Goal: Task Accomplishment & Management: Manage account settings

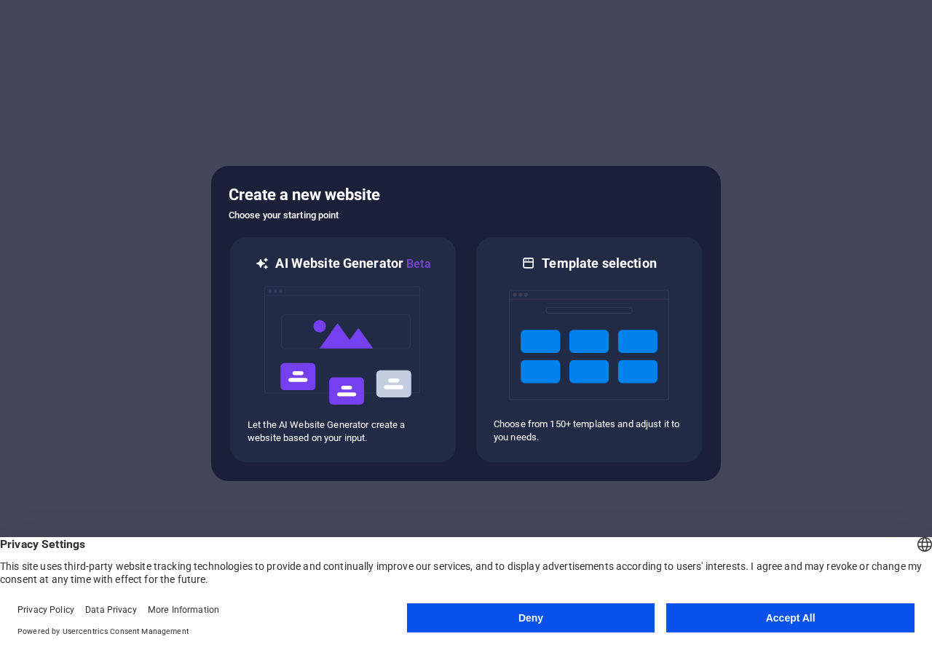
click at [706, 628] on button "Accept All" at bounding box center [790, 618] width 248 height 29
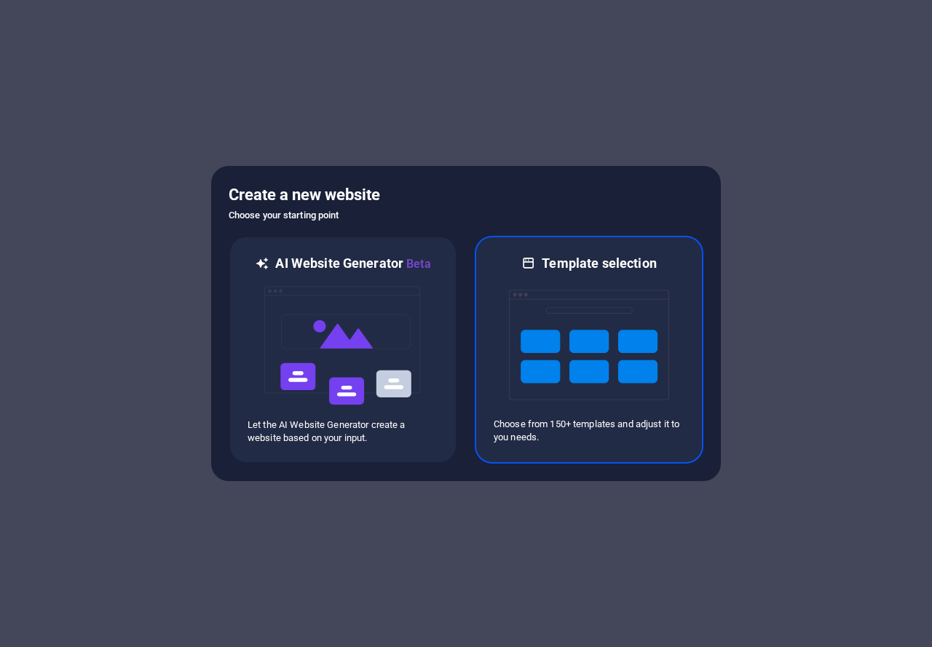
click at [596, 343] on img at bounding box center [589, 345] width 160 height 146
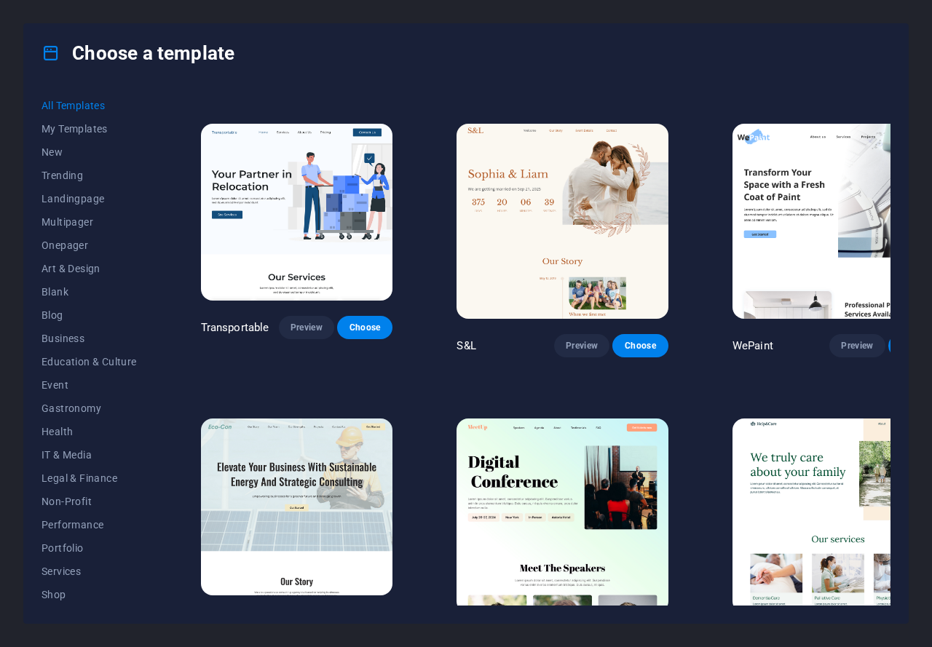
scroll to position [1019, 0]
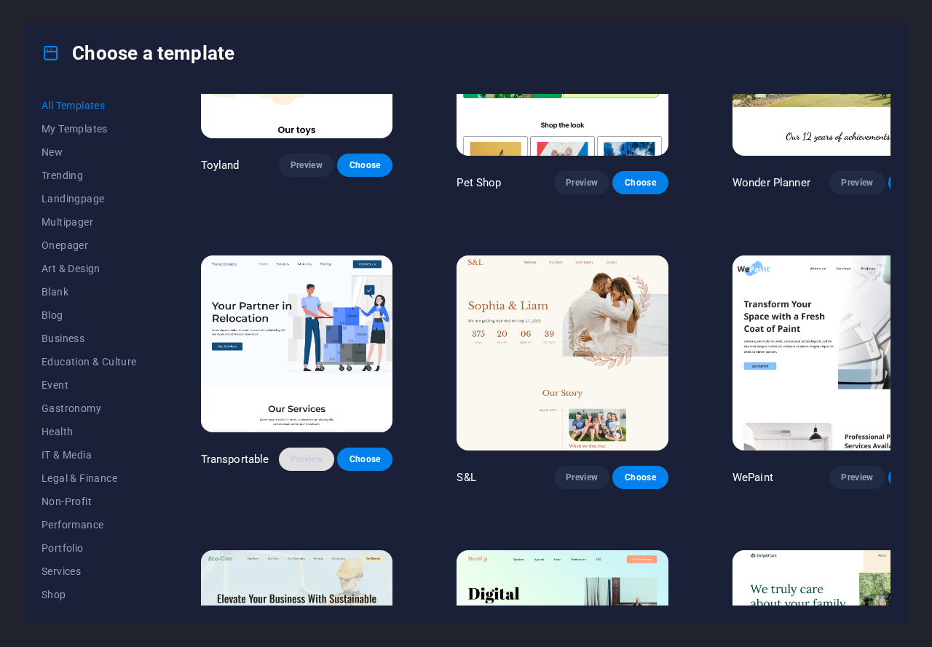
click at [314, 454] on span "Preview" at bounding box center [307, 460] width 32 height 12
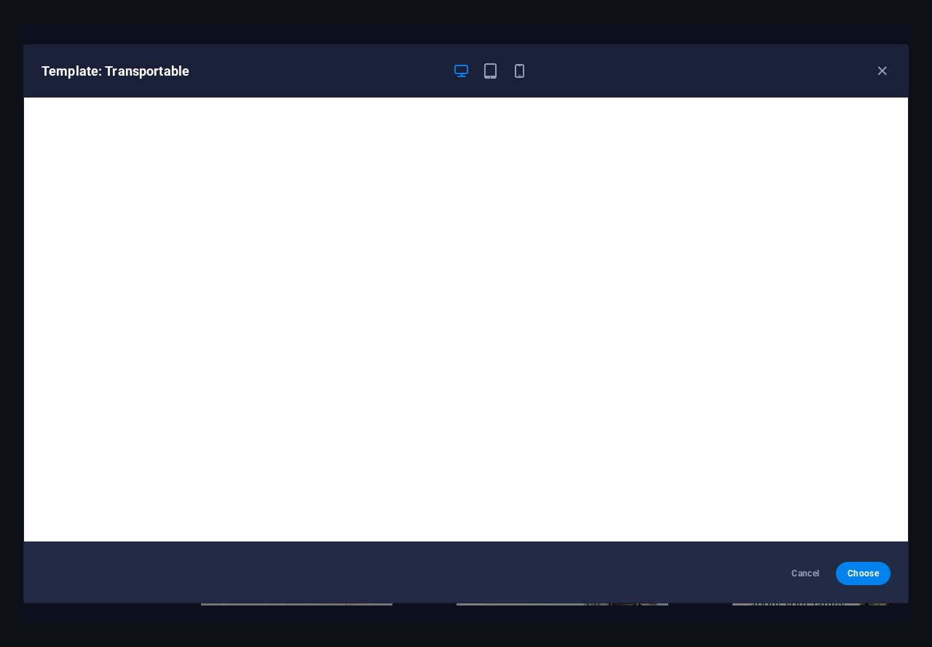
scroll to position [4, 0]
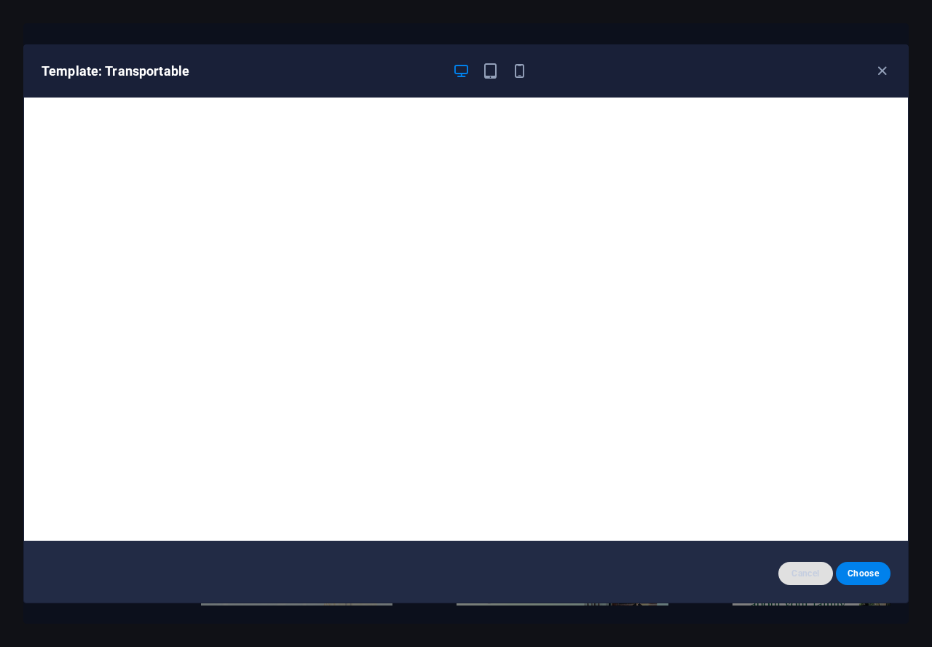
click at [818, 574] on span "Cancel" at bounding box center [805, 574] width 31 height 12
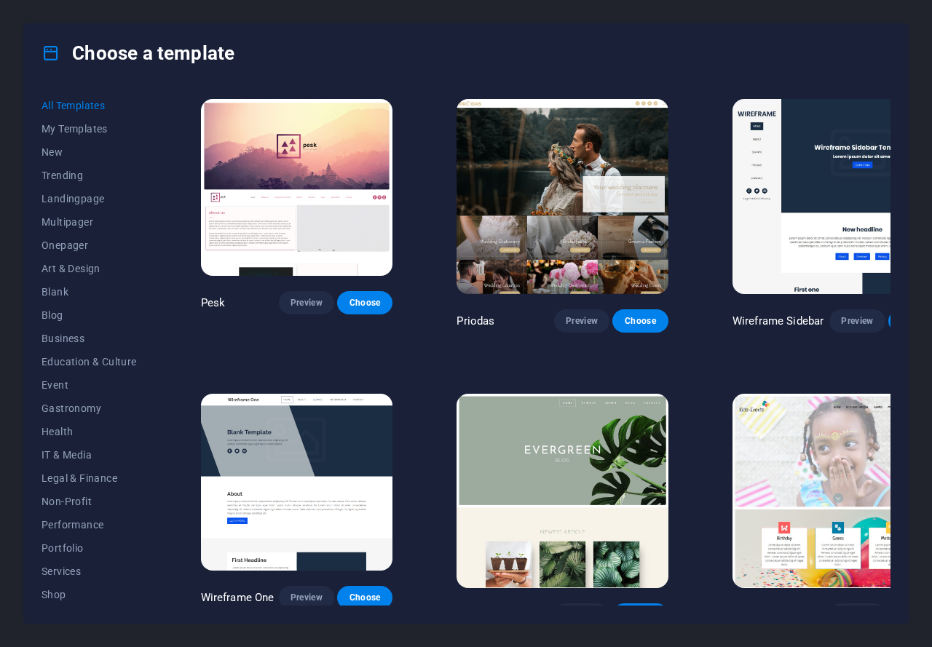
scroll to position [5607, 0]
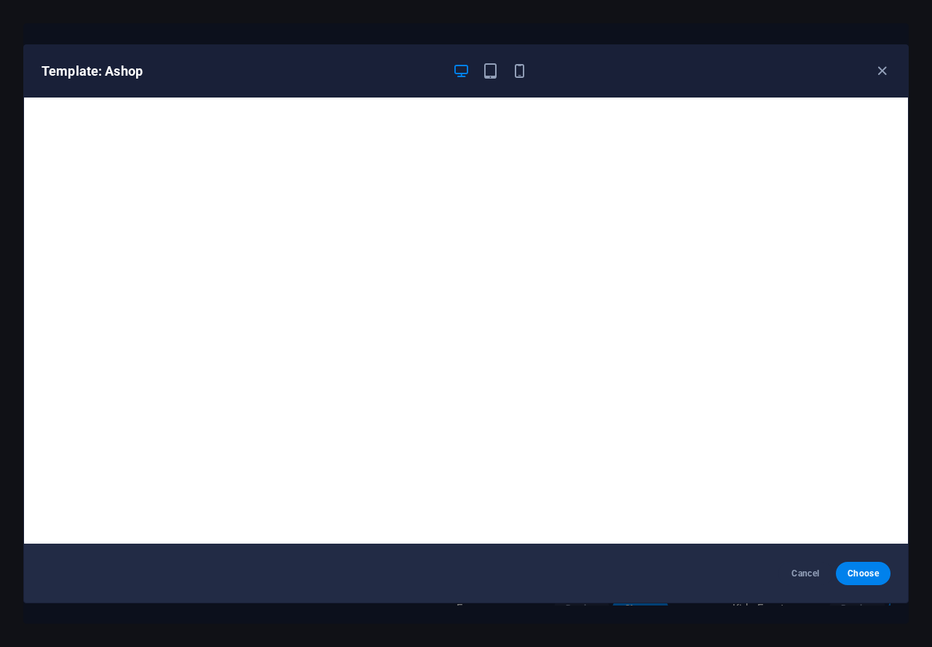
scroll to position [0, 0]
click at [862, 575] on span "Choose" at bounding box center [863, 574] width 31 height 12
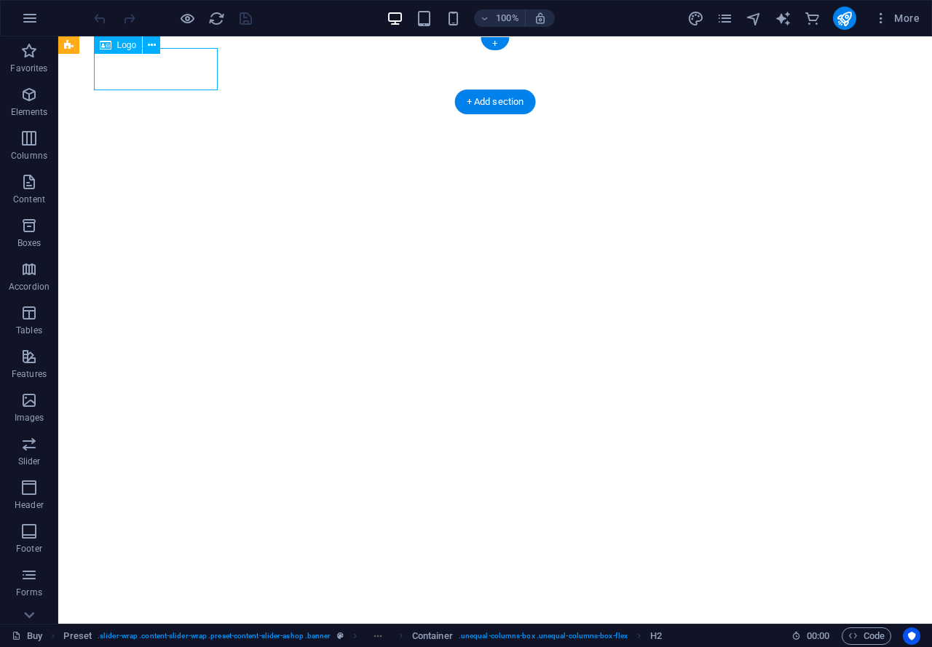
select select "px"
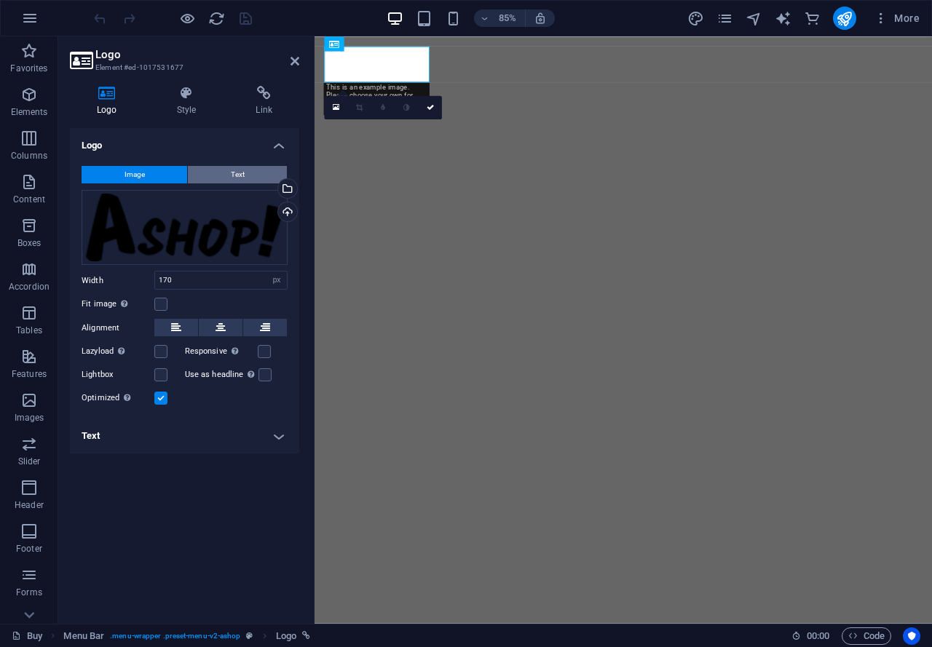
click at [258, 179] on button "Text" at bounding box center [237, 174] width 99 height 17
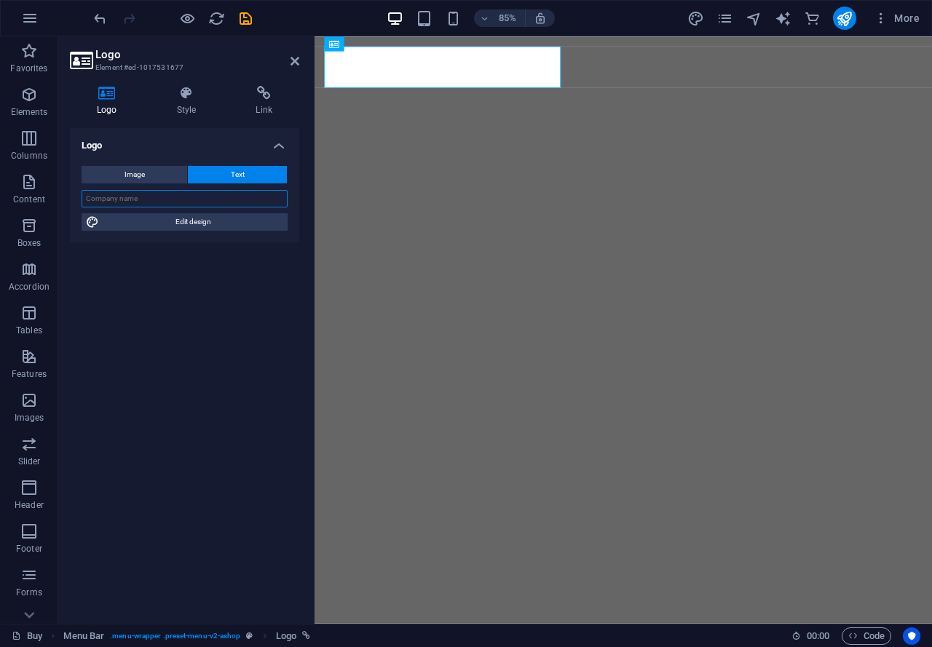
click at [186, 202] on input "text" at bounding box center [185, 198] width 206 height 17
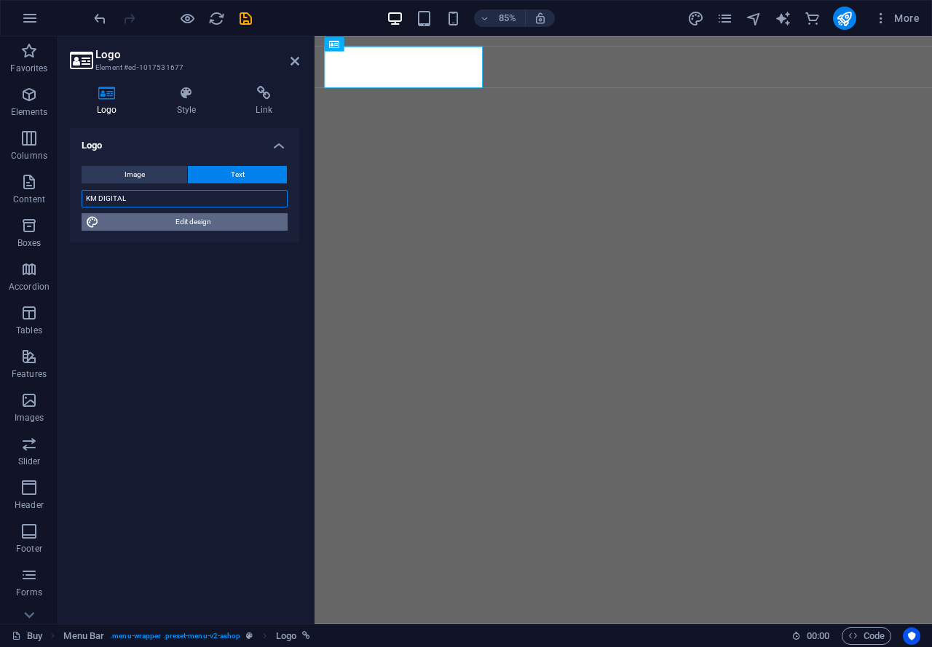
type input "KM DIGITAL"
click at [207, 221] on span "Edit design" at bounding box center [193, 221] width 180 height 17
select select "px"
select select "300"
select select "px"
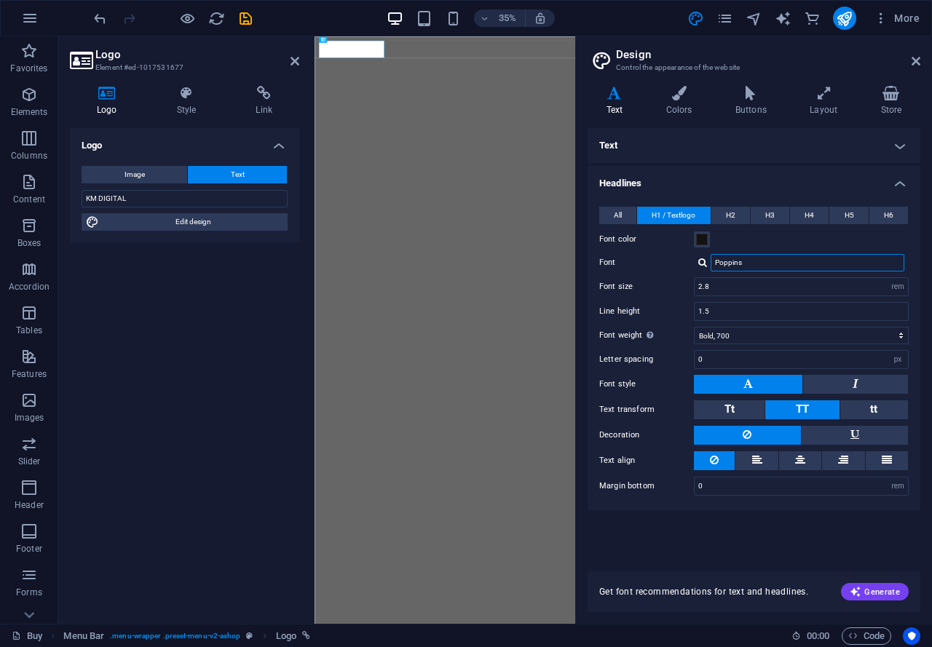
click at [769, 258] on input "Poppins" at bounding box center [808, 262] width 194 height 17
click at [706, 259] on div at bounding box center [702, 262] width 9 height 9
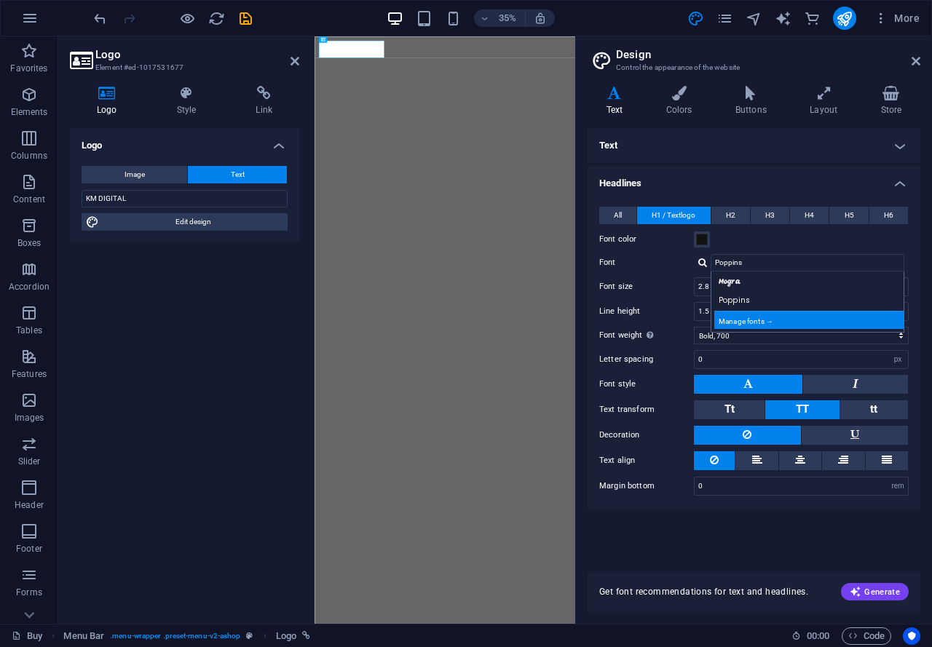
click at [743, 325] on div "Manage fonts →" at bounding box center [810, 320] width 192 height 18
select select "popularity"
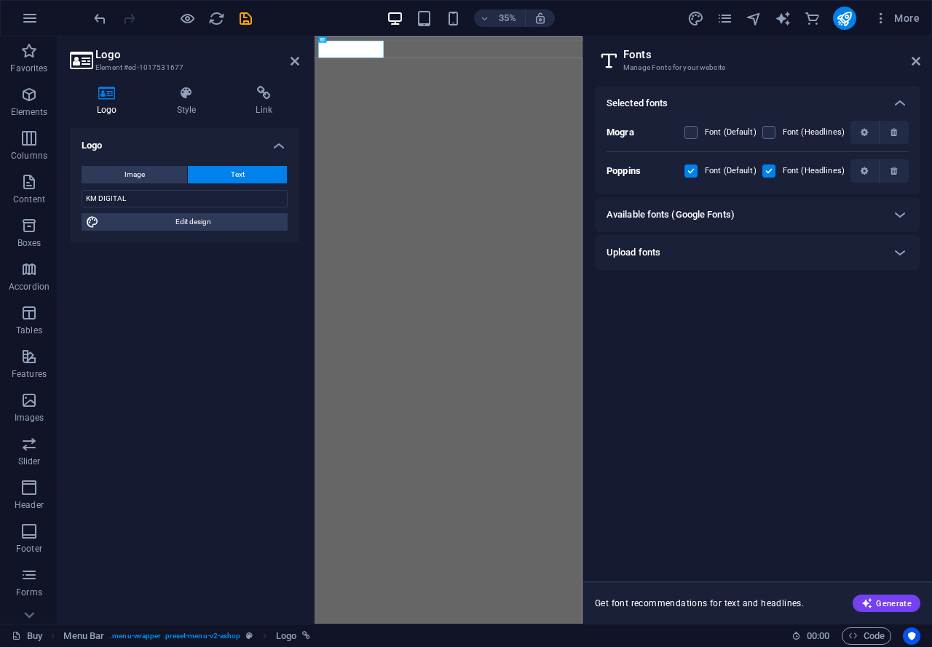
click at [918, 69] on header "Fonts Manage Fonts for your website" at bounding box center [759, 55] width 323 height 38
click at [918, 63] on icon at bounding box center [916, 61] width 9 height 12
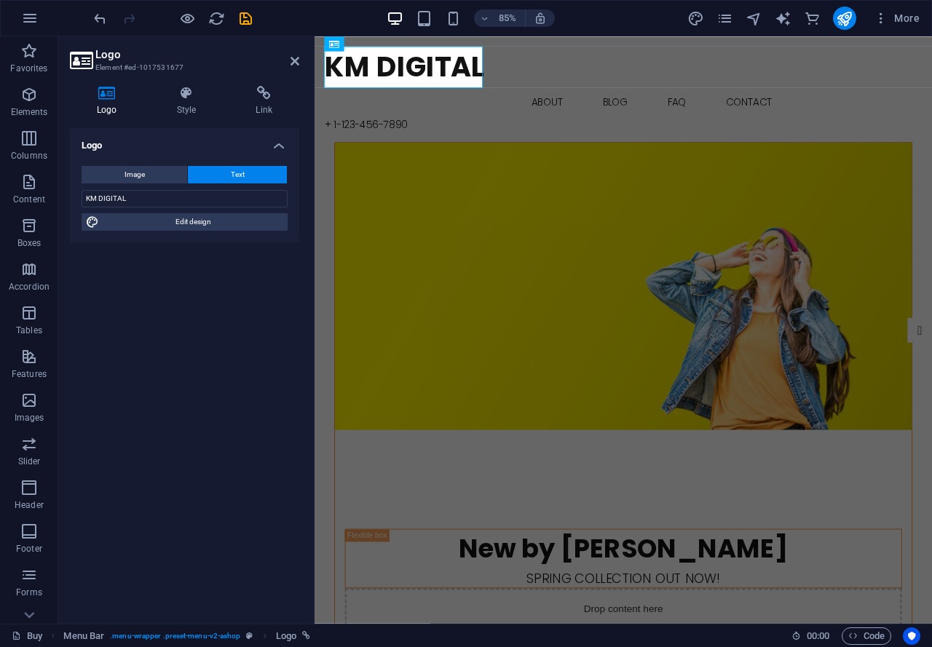
click at [205, 236] on div "Image Text Drag files here, click to choose files or select files from Files or…" at bounding box center [184, 198] width 229 height 88
click at [233, 468] on div "Logo Image Text Drag files here, click to choose files or select files from Fil…" at bounding box center [184, 370] width 229 height 484
click at [304, 61] on aside "Logo Element #ed-1017531677 Logo Style Link Logo Image Text Drag files here, cl…" at bounding box center [186, 330] width 256 height 588
click at [296, 67] on link at bounding box center [295, 61] width 9 height 12
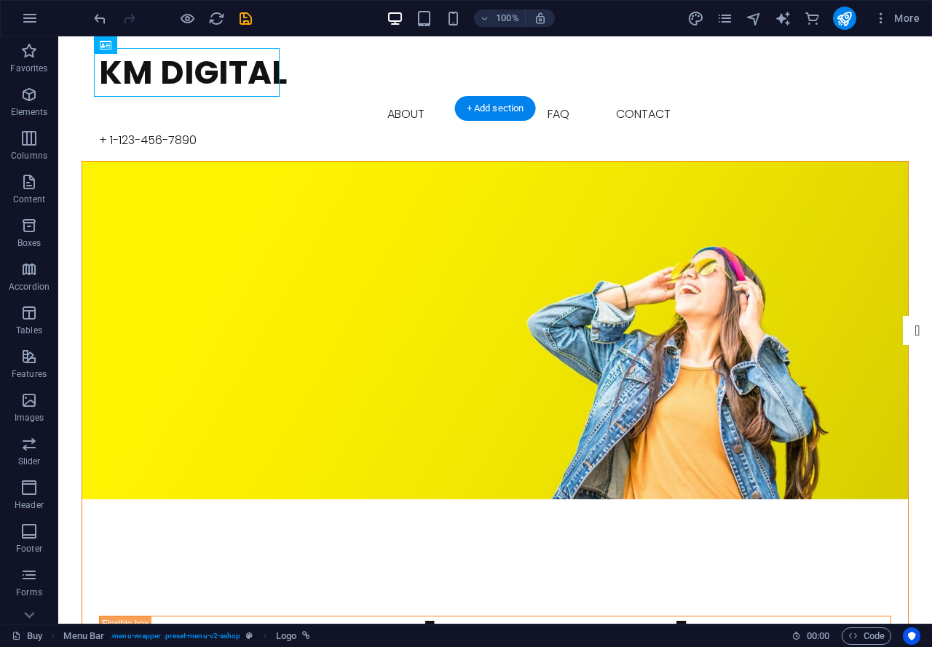
drag, startPoint x: 110, startPoint y: 127, endPoint x: 92, endPoint y: 134, distance: 19.3
click at [109, 162] on figure at bounding box center [495, 331] width 826 height 338
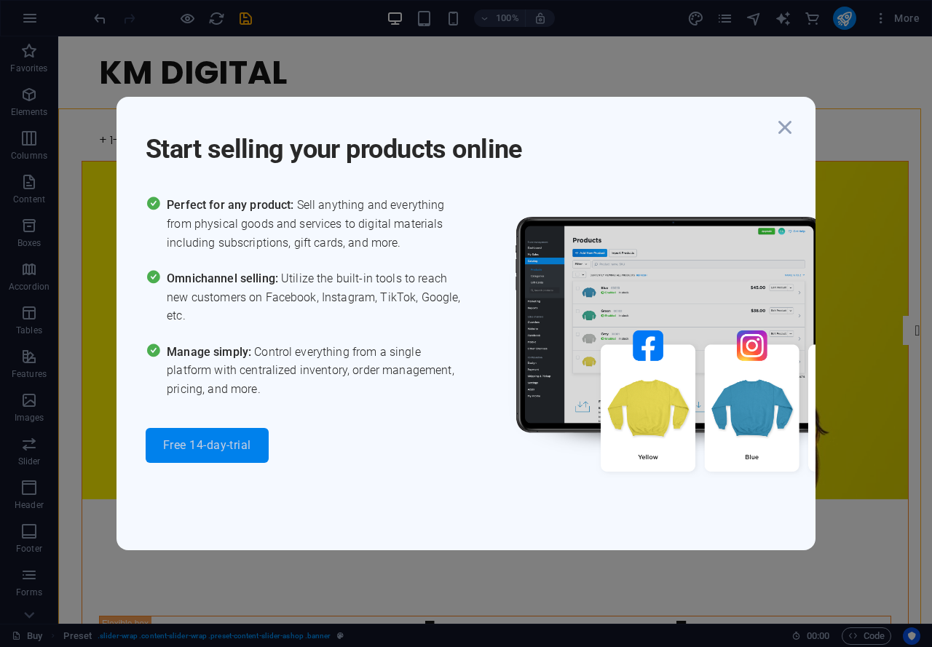
click at [211, 442] on span "Free 14-day-trial" at bounding box center [207, 446] width 88 height 12
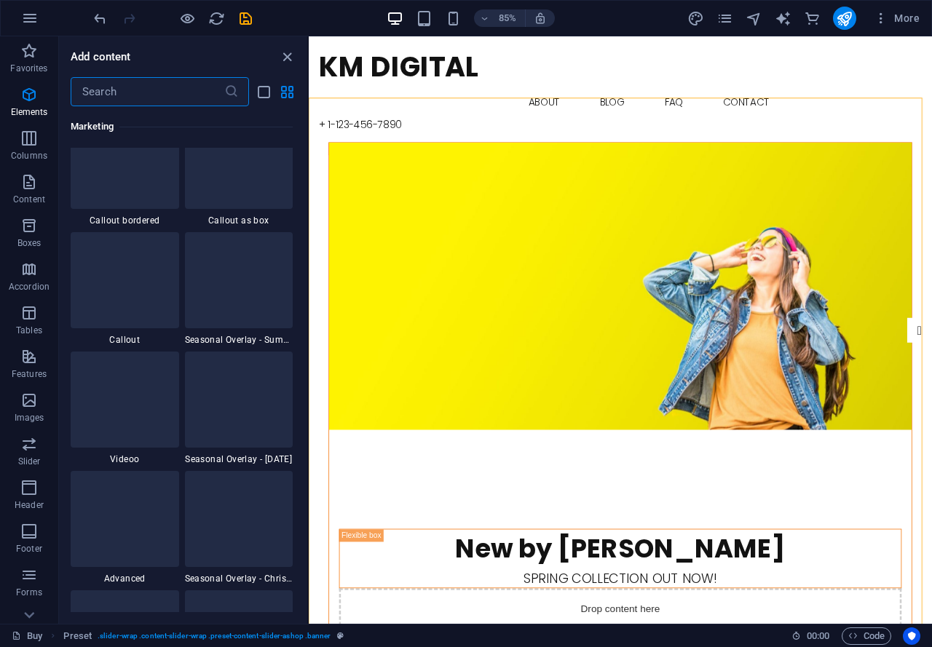
scroll to position [14033, 0]
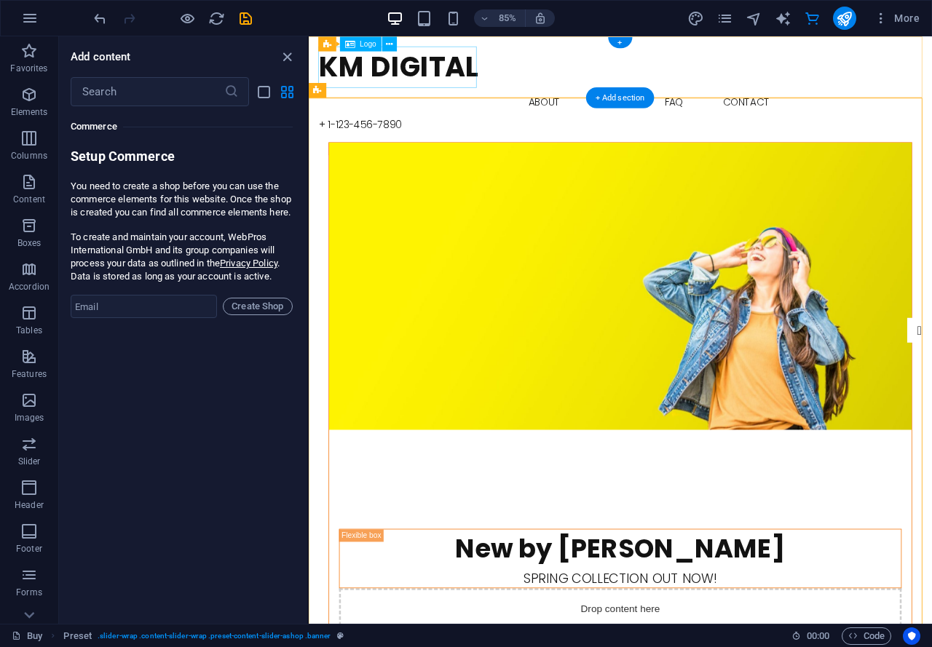
click at [374, 69] on div "KM DIGITAL" at bounding box center [675, 72] width 710 height 49
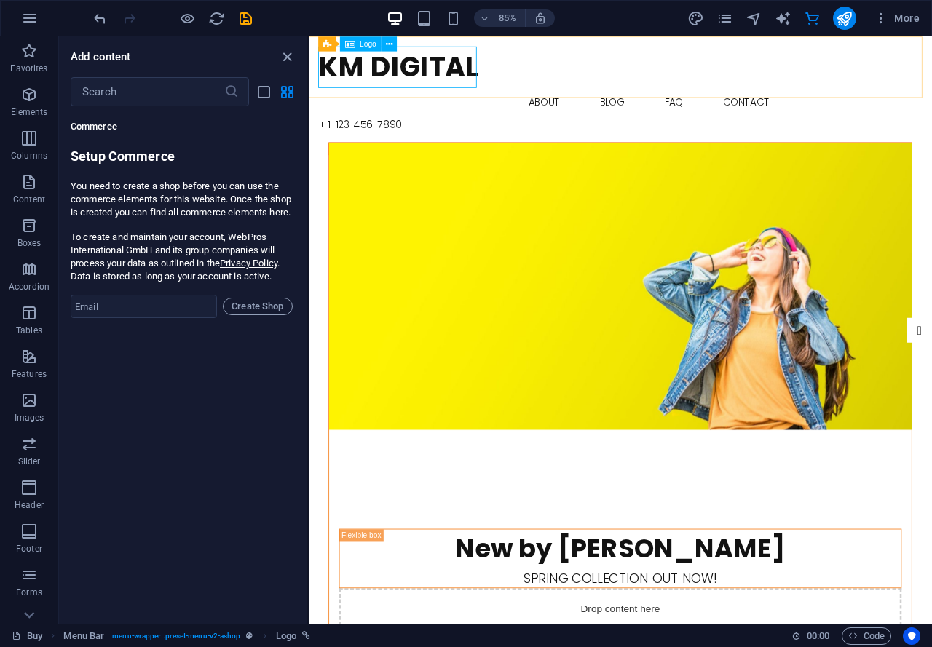
click at [373, 44] on span "Logo" at bounding box center [368, 43] width 17 height 7
click at [366, 44] on span "Logo" at bounding box center [368, 43] width 17 height 7
click at [293, 61] on icon "close panel" at bounding box center [287, 57] width 17 height 17
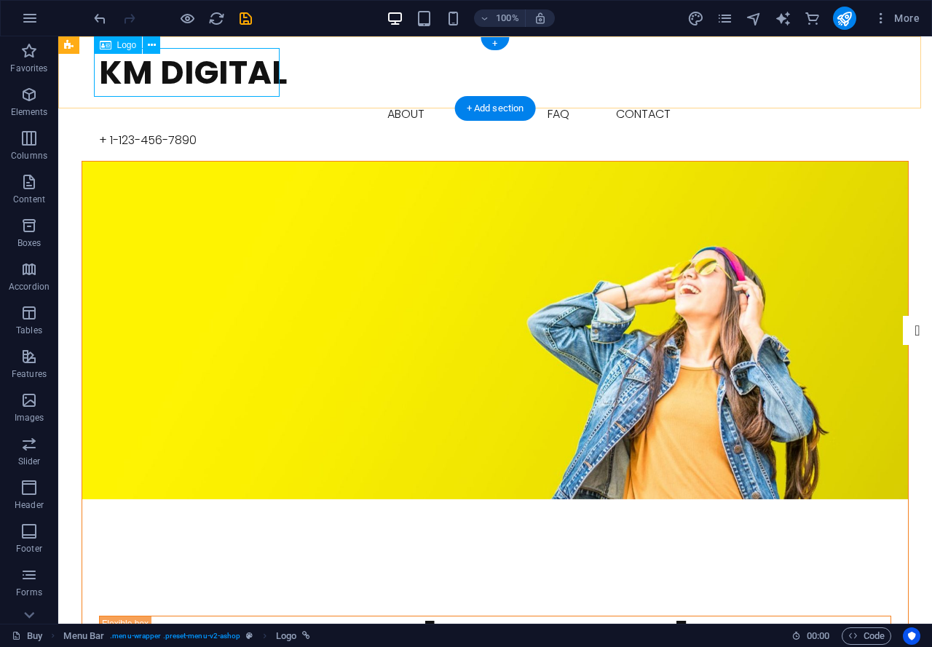
click at [213, 63] on div "KM DIGITAL" at bounding box center [495, 72] width 792 height 49
click at [116, 49] on div "Logo" at bounding box center [118, 44] width 49 height 17
click at [156, 42] on button at bounding box center [151, 44] width 17 height 17
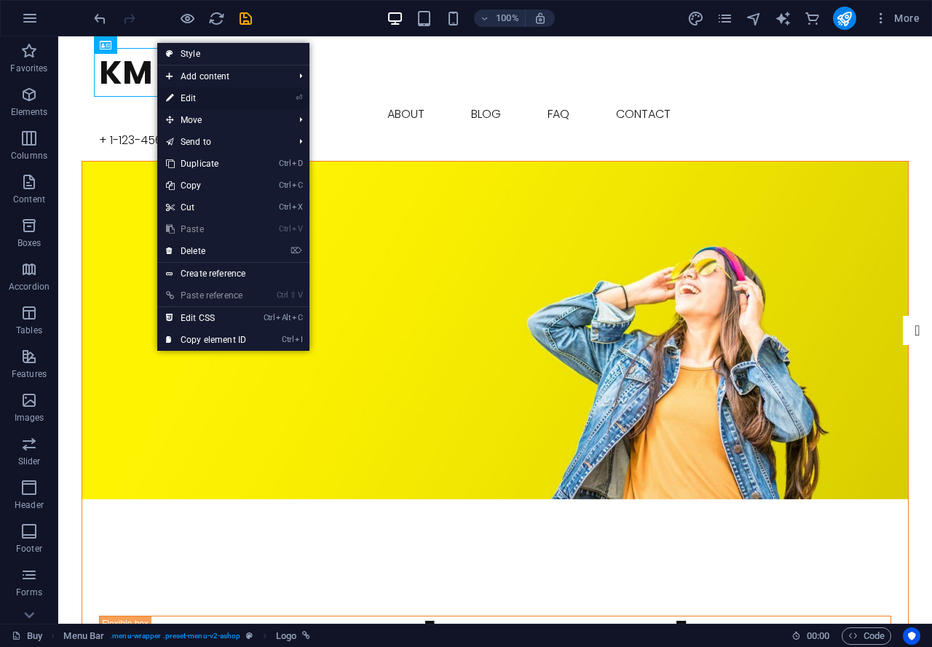
click at [197, 95] on link "⏎ Edit" at bounding box center [206, 98] width 98 height 22
select select "px"
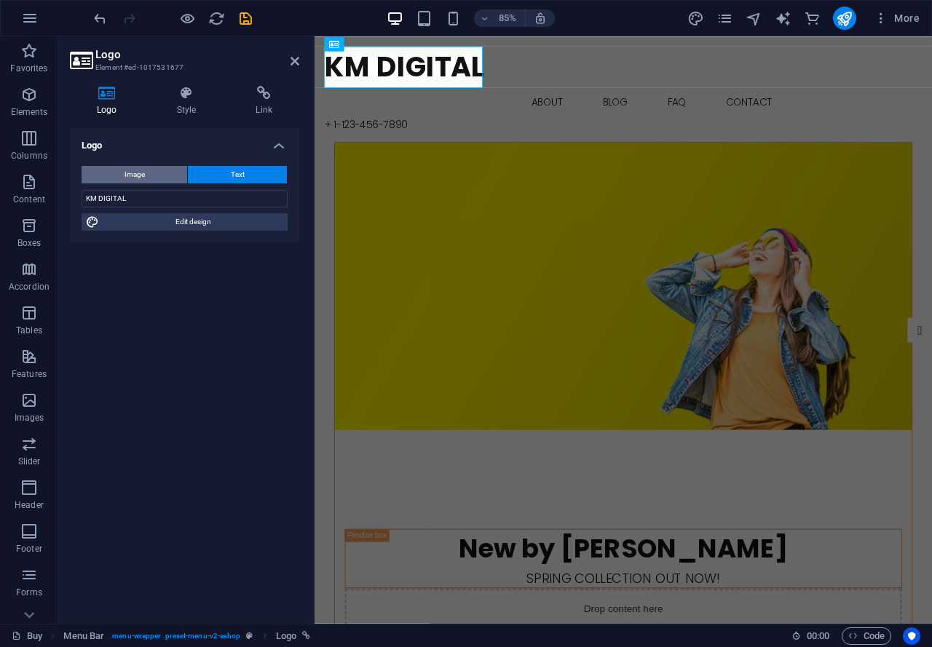
click at [138, 180] on span "Image" at bounding box center [135, 174] width 20 height 17
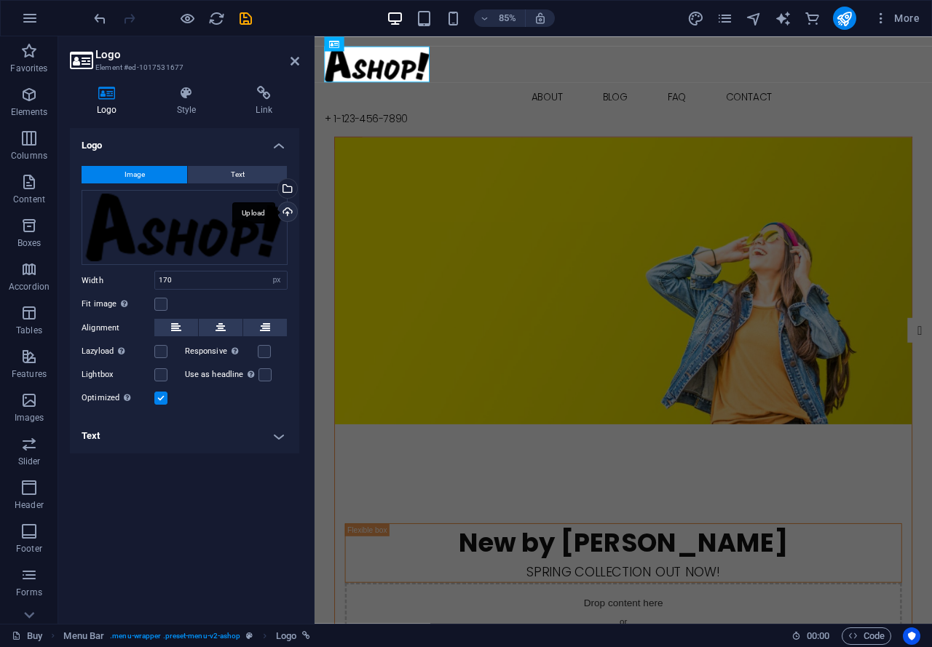
click at [290, 210] on div "Upload" at bounding box center [286, 213] width 22 height 22
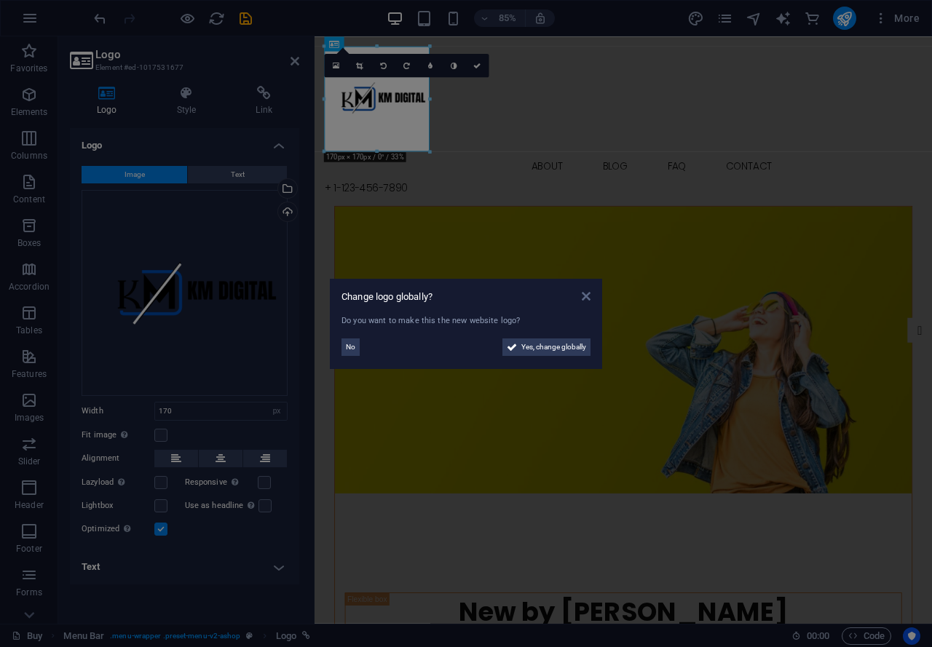
click at [583, 296] on icon at bounding box center [586, 297] width 9 height 12
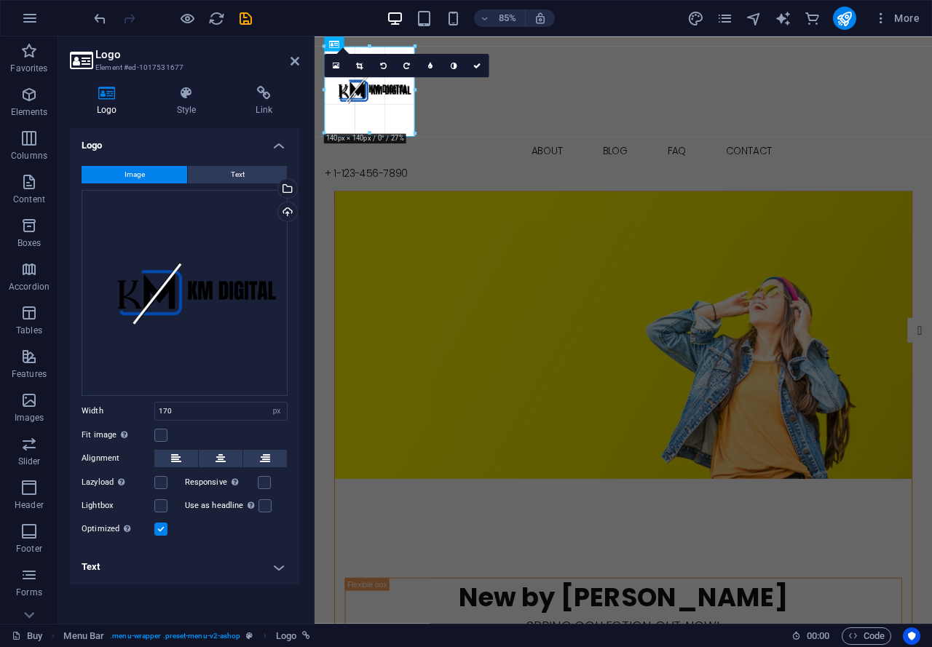
drag, startPoint x: 378, startPoint y: 151, endPoint x: 86, endPoint y: 114, distance: 294.4
type input "146"
click at [160, 435] on label at bounding box center [160, 435] width 13 height 13
click at [0, 0] on input "Fit image Automatically fit image to a fixed width and height" at bounding box center [0, 0] width 0 height 0
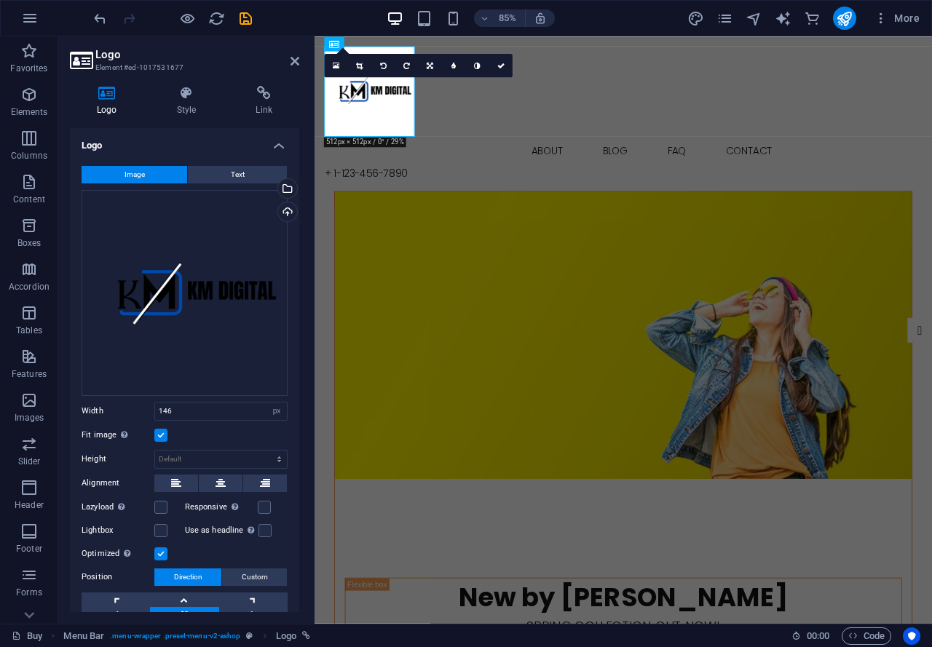
click at [162, 434] on label at bounding box center [160, 435] width 13 height 13
click at [0, 0] on input "Fit image Automatically fit image to a fixed width and height" at bounding box center [0, 0] width 0 height 0
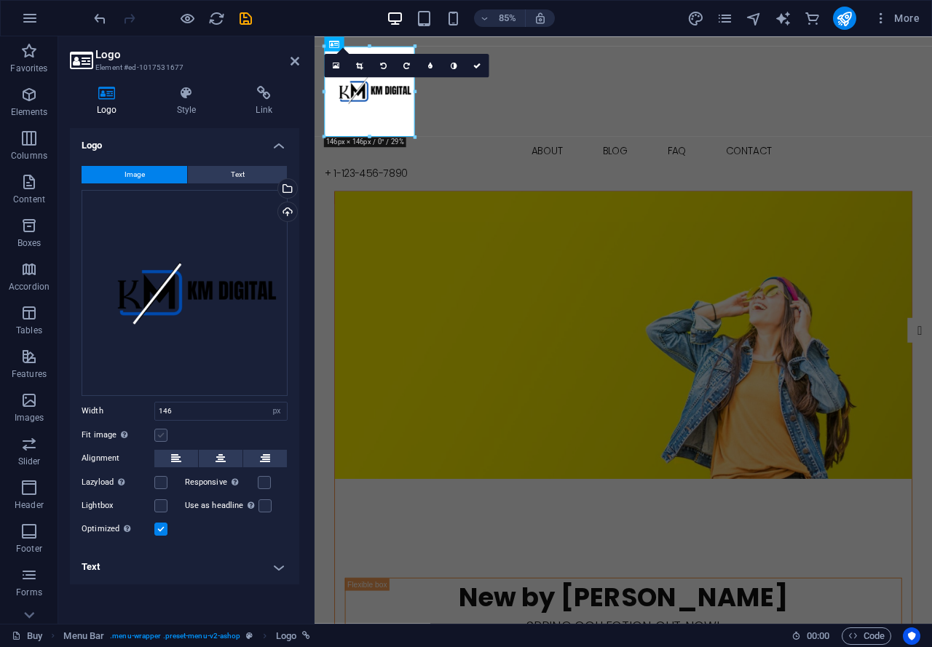
click at [162, 434] on label at bounding box center [160, 435] width 13 height 13
click at [0, 0] on input "Fit image Automatically fit image to a fixed width and height" at bounding box center [0, 0] width 0 height 0
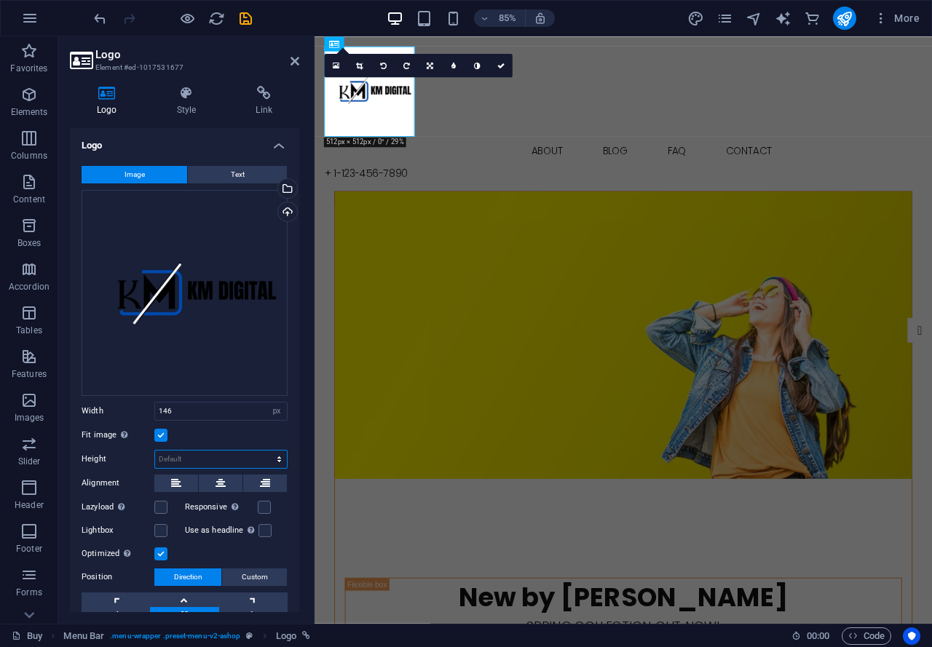
click at [202, 460] on select "Default auto px" at bounding box center [221, 459] width 132 height 17
click at [155, 451] on select "Default auto px" at bounding box center [221, 459] width 132 height 17
click at [216, 464] on select "Default auto px" at bounding box center [221, 459] width 132 height 17
click at [155, 451] on select "Default auto px" at bounding box center [221, 459] width 132 height 17
click at [233, 462] on select "Default auto px" at bounding box center [221, 459] width 132 height 17
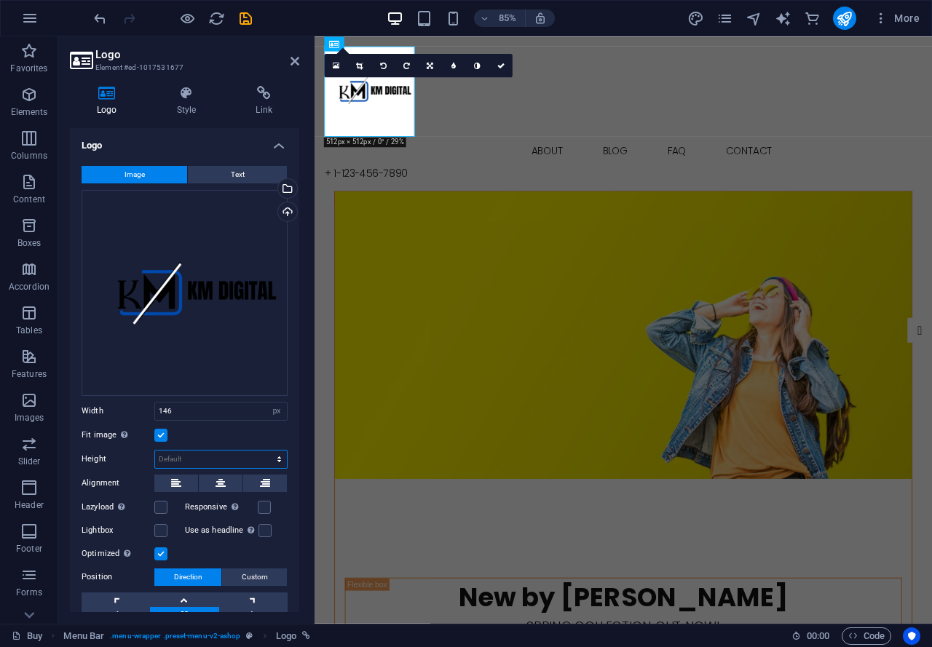
select select "px"
click at [264, 451] on select "Default auto px" at bounding box center [221, 459] width 132 height 17
click at [239, 454] on div "Automatically load retina image and smartphone optimized sizes." at bounding box center [191, 476] width 117 height 44
click at [0, 0] on input "Responsive Automatically load retina image and smartphone optimized sizes." at bounding box center [0, 0] width 0 height 0
click at [192, 462] on input "146" at bounding box center [221, 459] width 132 height 17
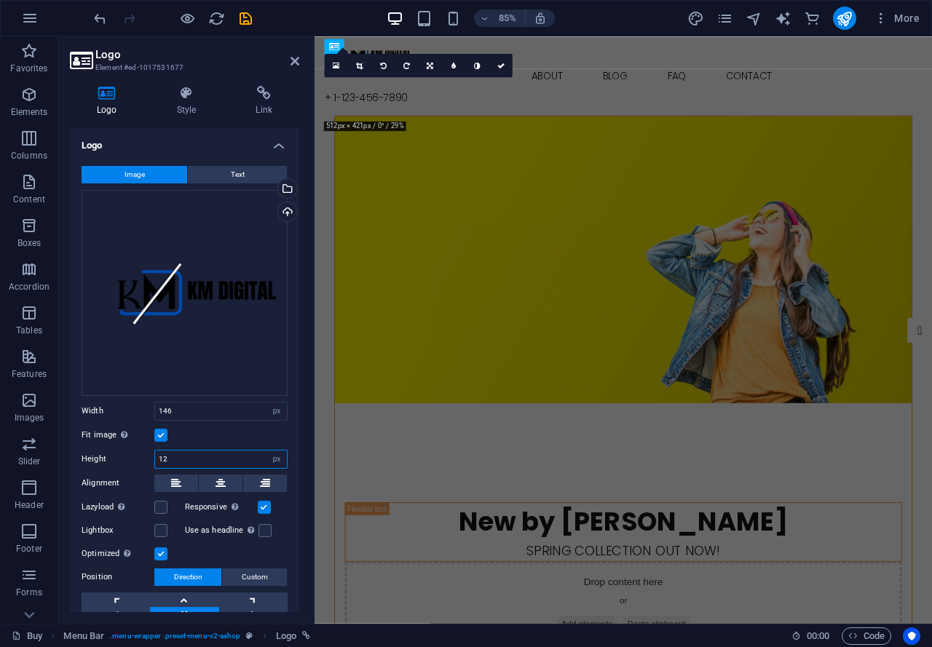
type input "1"
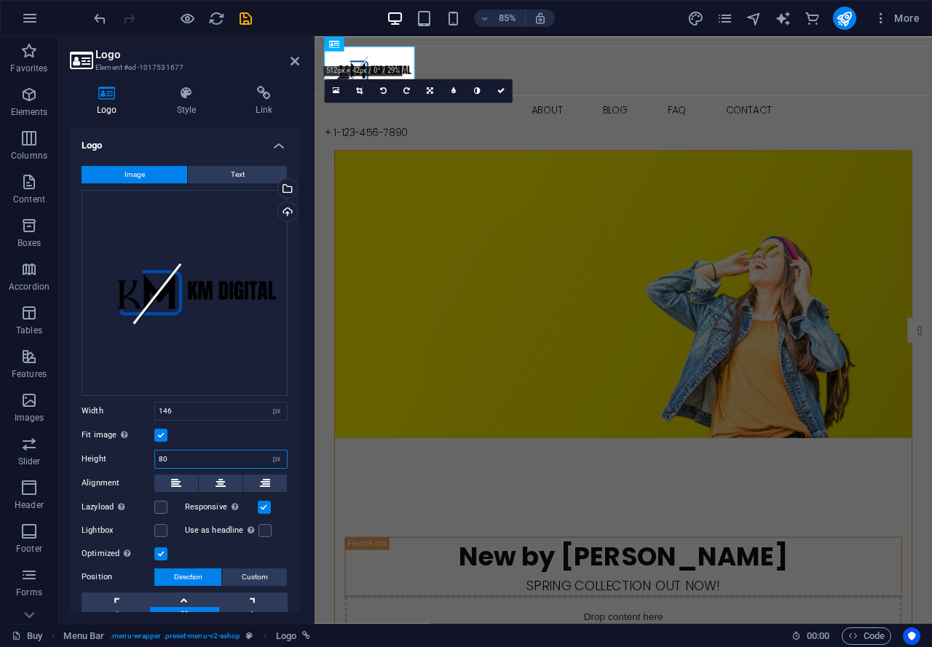
type input "80"
click at [241, 435] on div "Fit image Automatically fit image to a fixed width and height" at bounding box center [185, 435] width 206 height 17
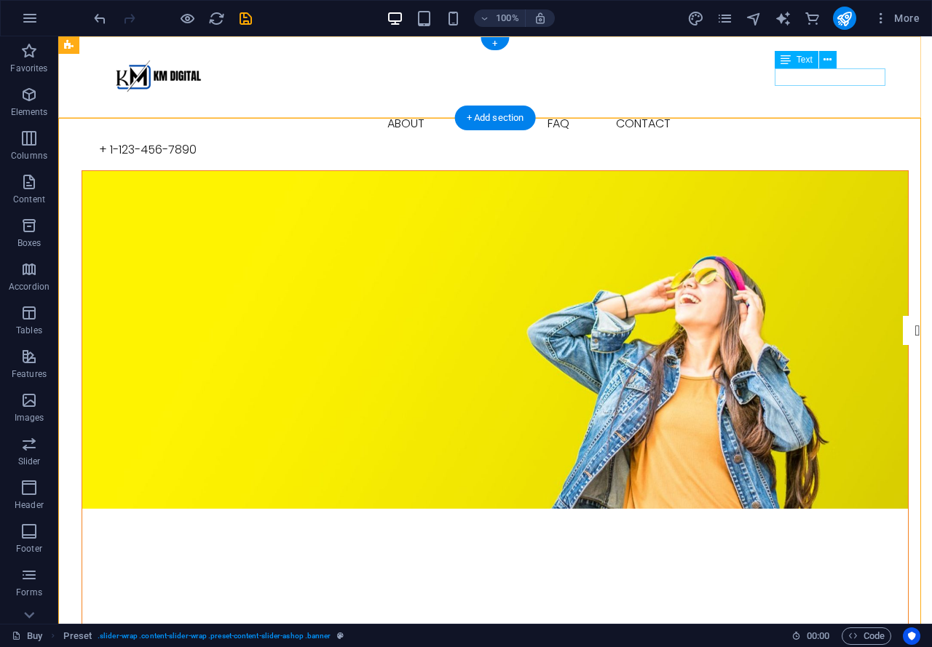
click at [835, 141] on div "+ 1-123-456-7890" at bounding box center [495, 149] width 792 height 17
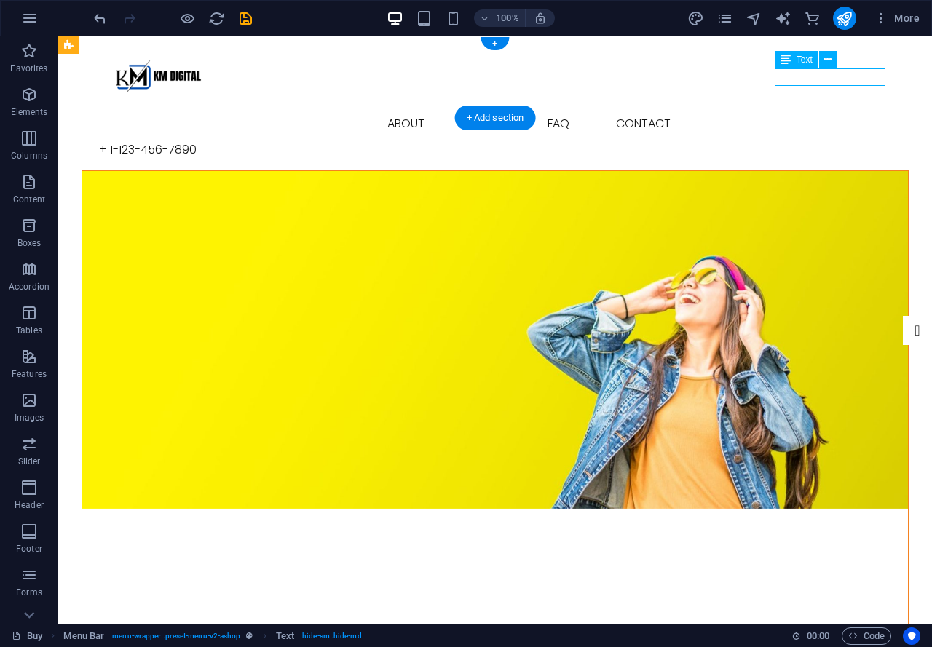
click at [840, 141] on div "+ 1-123-456-7890" at bounding box center [495, 149] width 792 height 17
click at [801, 60] on span "Text" at bounding box center [805, 59] width 16 height 9
click at [823, 60] on button at bounding box center [827, 59] width 17 height 17
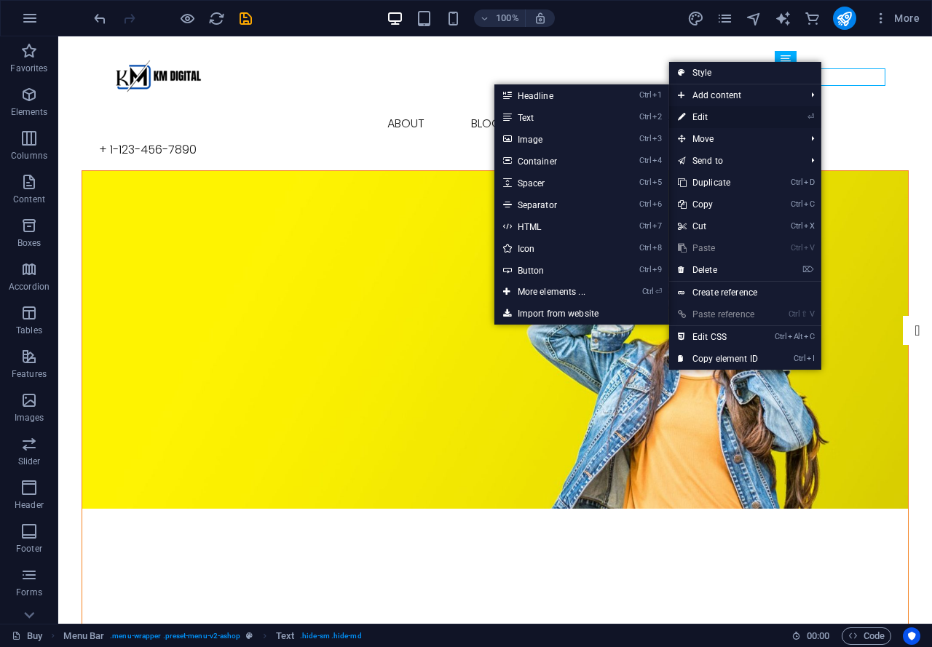
click at [724, 119] on link "⏎ Edit" at bounding box center [718, 117] width 98 height 22
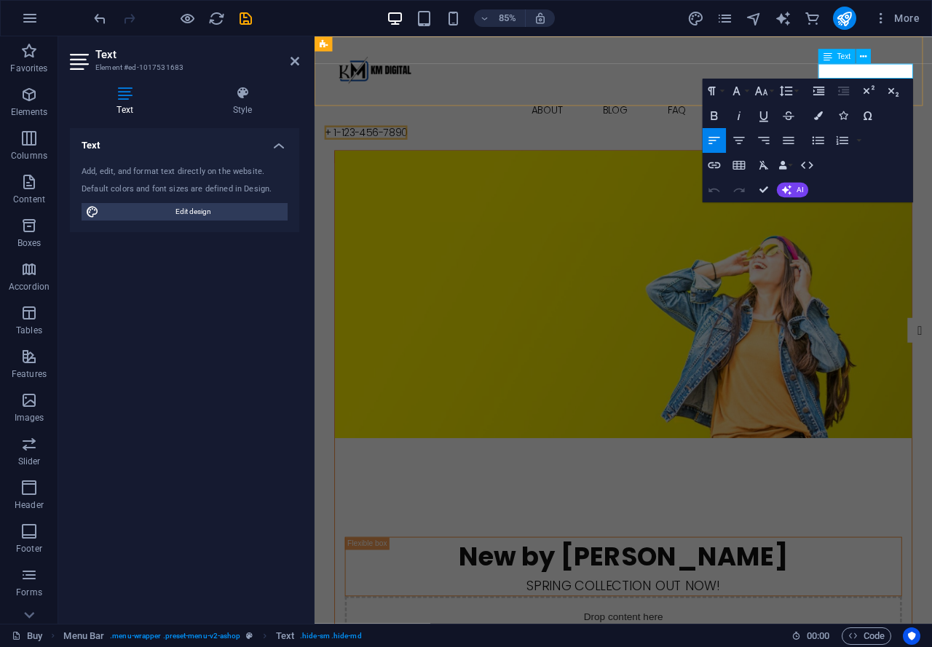
click at [424, 141] on span "+ 1-123-456-7890" at bounding box center [375, 149] width 98 height 17
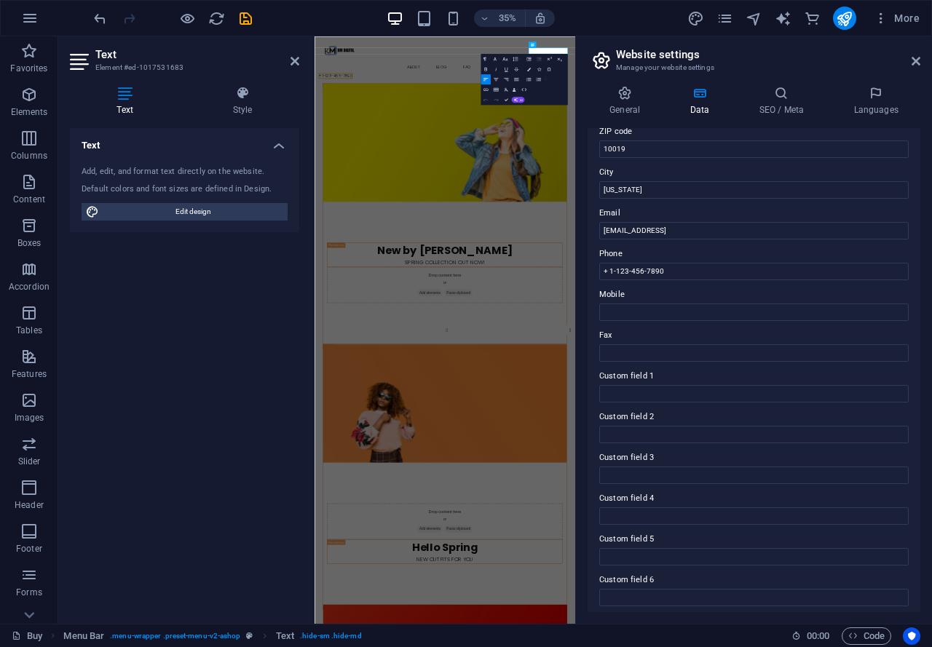
scroll to position [216, 0]
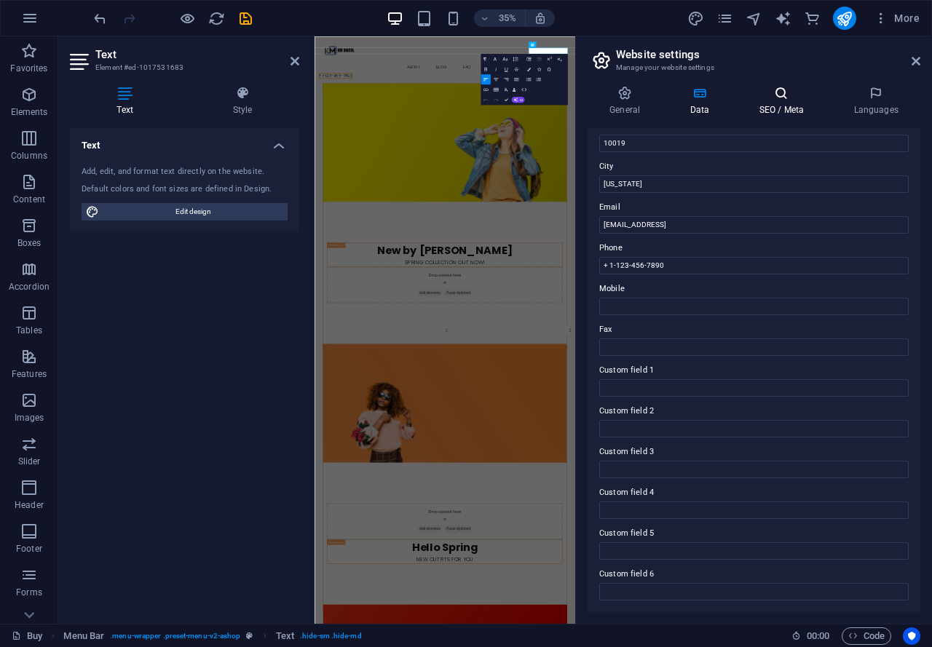
click at [794, 100] on icon at bounding box center [781, 93] width 89 height 15
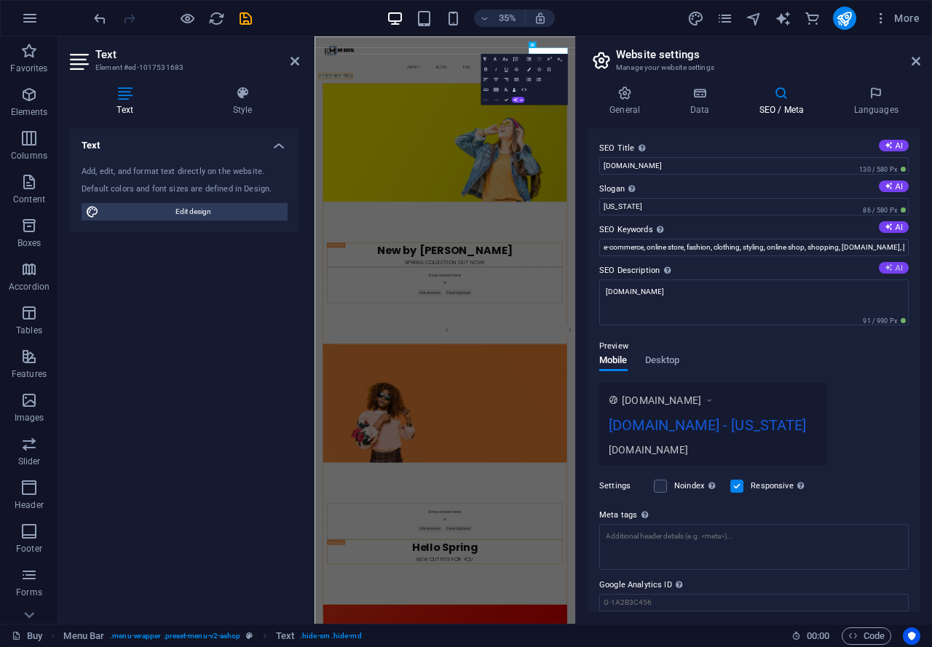
click at [891, 267] on button "AI" at bounding box center [894, 268] width 30 height 12
type textarea "Discover Ashops Spring Collection with up to 50% off! Enjoy free shipping, 24/7…"
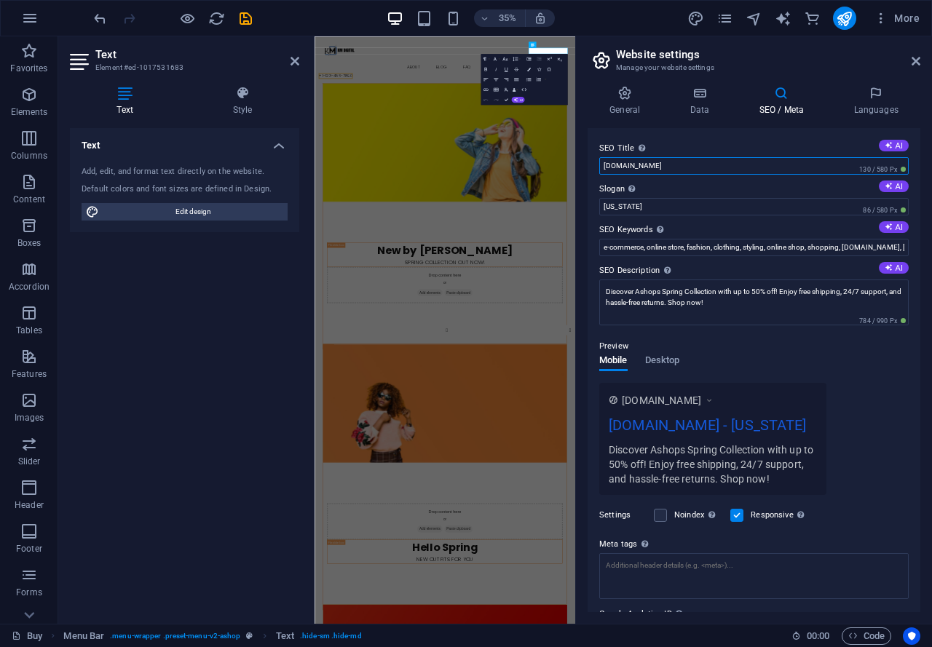
drag, startPoint x: 987, startPoint y: 204, endPoint x: 776, endPoint y: 402, distance: 289.5
drag, startPoint x: 659, startPoint y: 167, endPoint x: 589, endPoint y: 176, distance: 70.5
click at [589, 176] on div "SEO Title The title of your website - make it something that stands out in sear…" at bounding box center [754, 370] width 333 height 484
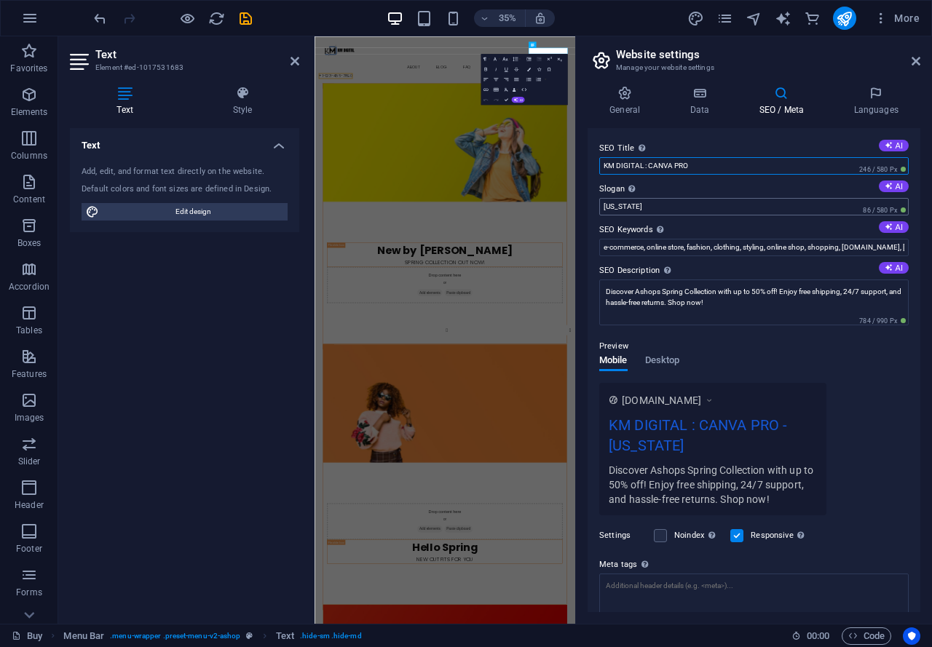
type input "KM DIGITAL : CANVA PRO"
drag, startPoint x: 960, startPoint y: 246, endPoint x: 955, endPoint y: 560, distance: 313.9
drag, startPoint x: 646, startPoint y: 205, endPoint x: 604, endPoint y: 215, distance: 43.4
click at [604, 215] on input "[US_STATE]" at bounding box center [753, 206] width 309 height 17
type input "BUY NOW"
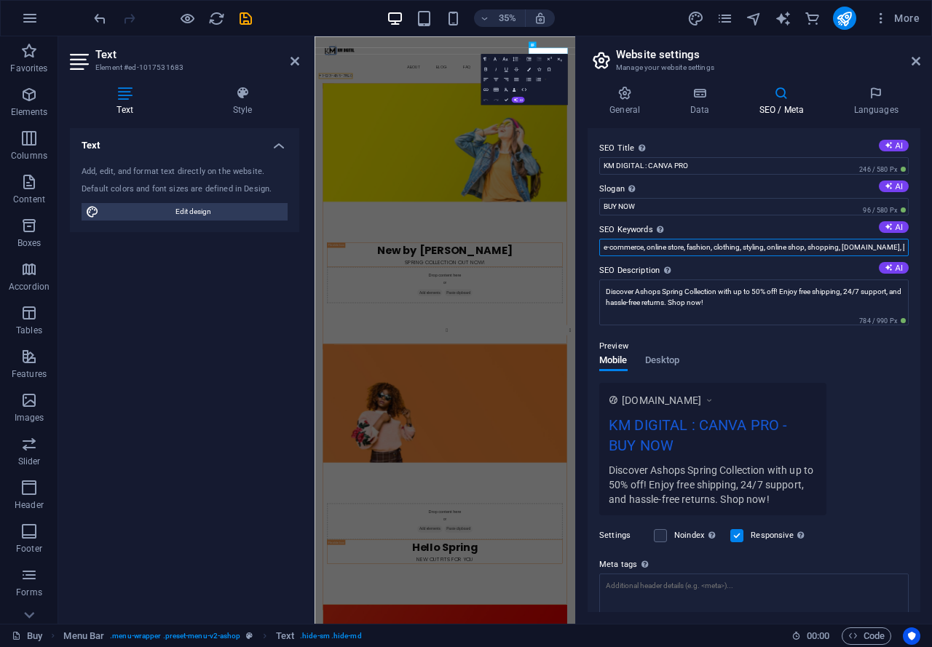
drag, startPoint x: 694, startPoint y: 249, endPoint x: 717, endPoint y: 248, distance: 23.3
click at [716, 248] on input "e-commerce, online store, fashion, clothing, styling, online shop, shopping, [D…" at bounding box center [753, 247] width 309 height 17
click at [721, 245] on input "e-commerce, online store, fashion, clothing, styling, online shop, shopping, [D…" at bounding box center [753, 247] width 309 height 17
click at [897, 248] on input "e-commerce, online store, fashion, clothing, styling, online shop, shopping, [D…" at bounding box center [753, 247] width 309 height 17
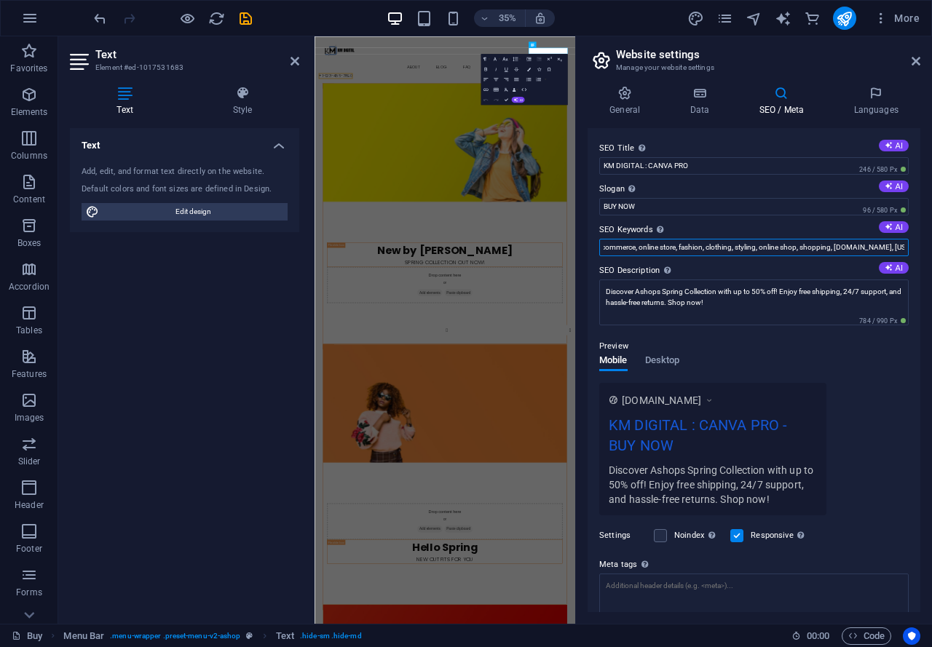
scroll to position [0, 24]
click at [891, 250] on input "e-commerce, online store, fashion, clothing, styling, online shop, shopping, [D…" at bounding box center [753, 247] width 309 height 17
drag, startPoint x: 872, startPoint y: 253, endPoint x: 918, endPoint y: 247, distance: 47.0
click at [918, 247] on div "SEO Title The title of your website - make it something that stands out in sear…" at bounding box center [754, 370] width 333 height 484
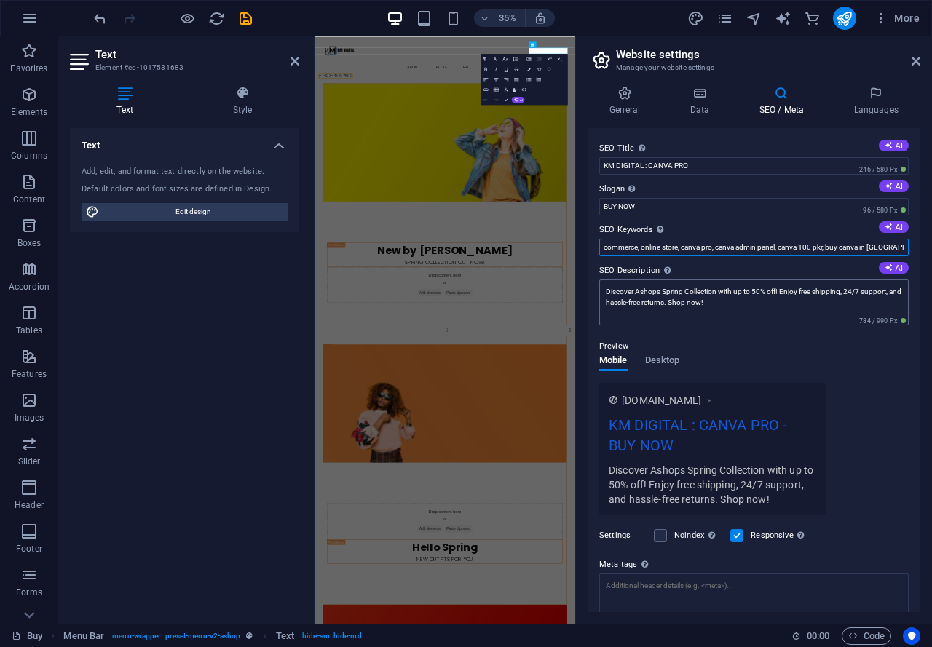
type input "e-commerce, online store, canva pro, canva admin panel, canva 100 pkr, buy canv…"
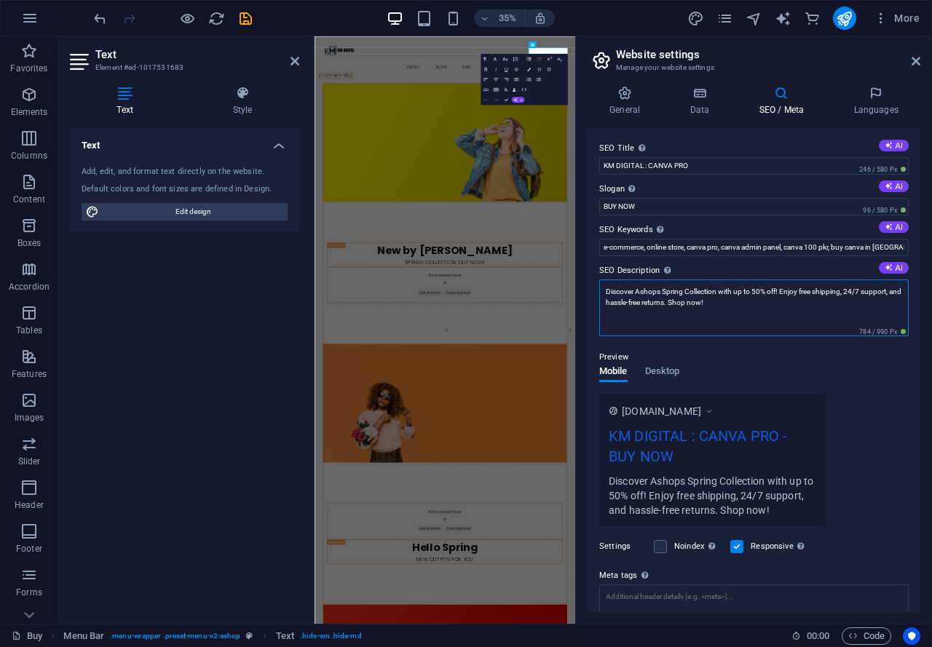
drag, startPoint x: 725, startPoint y: 309, endPoint x: 602, endPoint y: 280, distance: 126.5
click at [602, 280] on textarea "Discover Ashops Spring Collection with up to 50% off! Enjoy free shipping, 24/7…" at bounding box center [753, 308] width 309 height 57
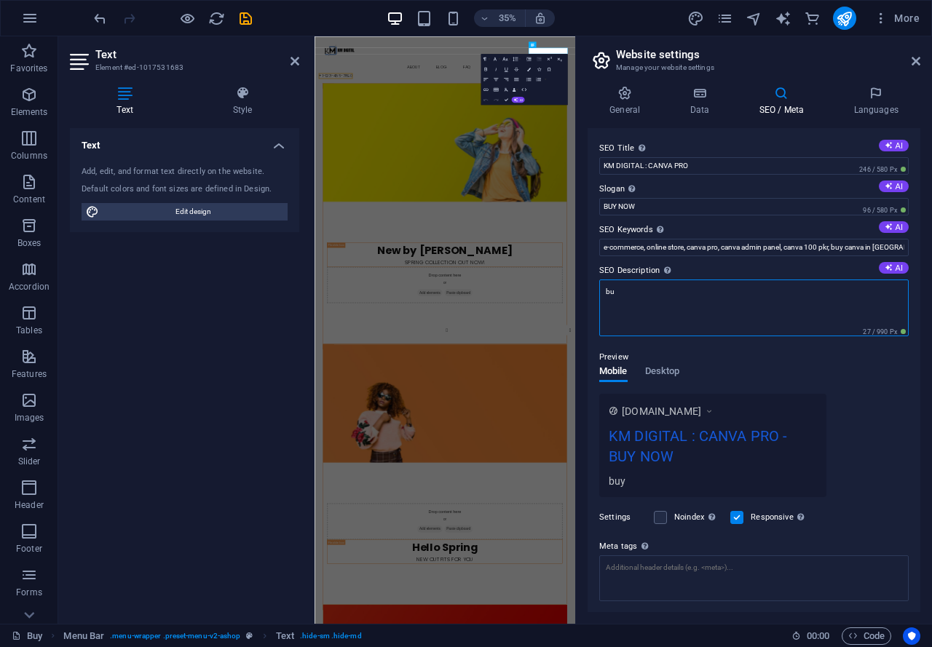
type textarea "b"
type textarea "B"
type textarea "C"
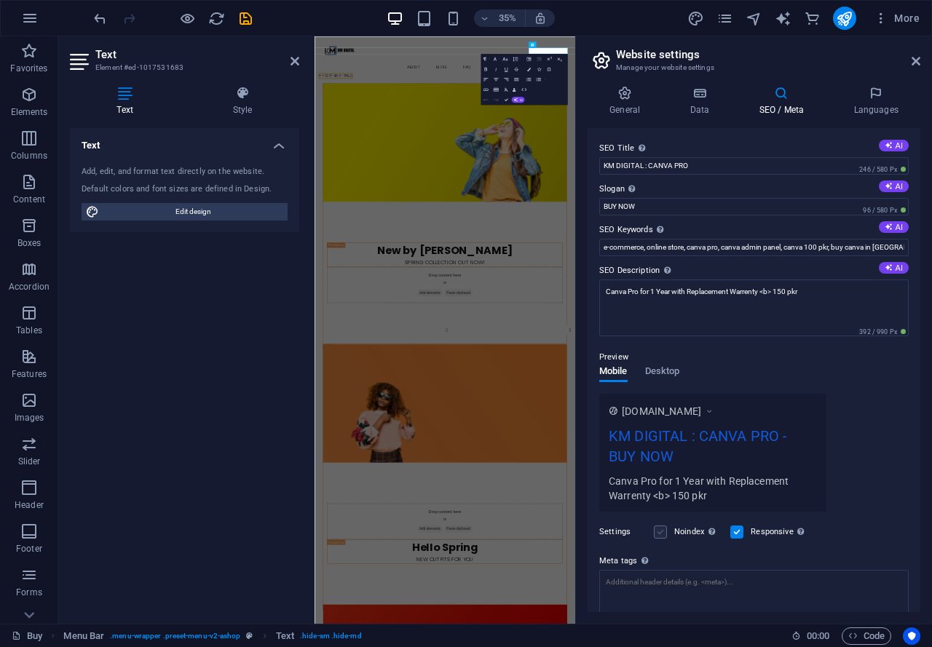
click at [664, 535] on div "Settings Noindex Instruct search engines to exclude this website from search re…" at bounding box center [753, 532] width 309 height 41
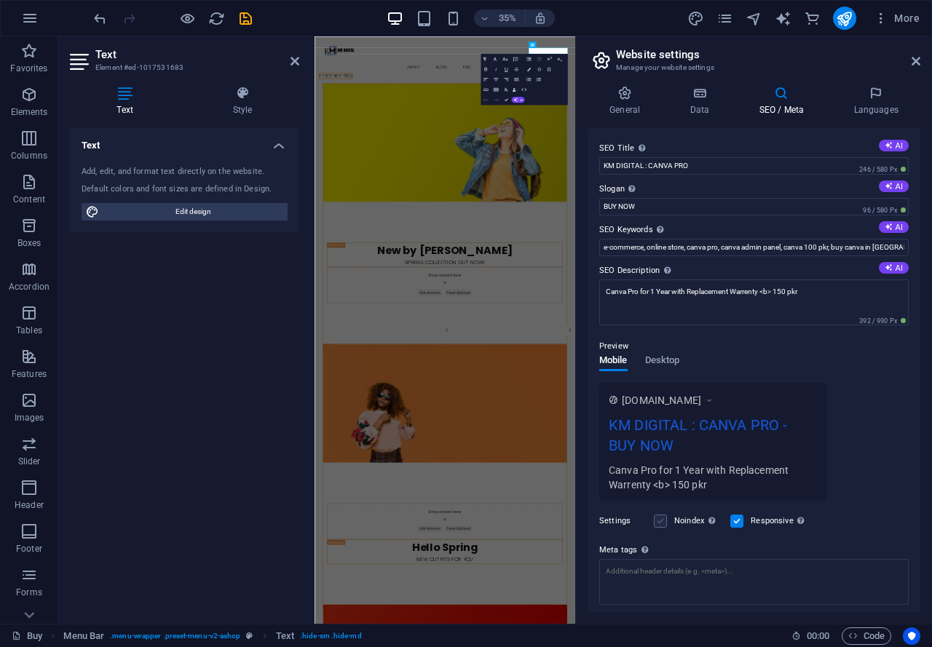
click at [664, 523] on label at bounding box center [660, 521] width 13 height 13
click at [0, 0] on input "Noindex Instruct search engines to exclude this website from search results." at bounding box center [0, 0] width 0 height 0
click at [743, 524] on label at bounding box center [736, 521] width 13 height 13
click at [0, 0] on input "Responsive Determine whether the website should be responsive based on screen r…" at bounding box center [0, 0] width 0 height 0
click at [743, 524] on label at bounding box center [736, 521] width 13 height 13
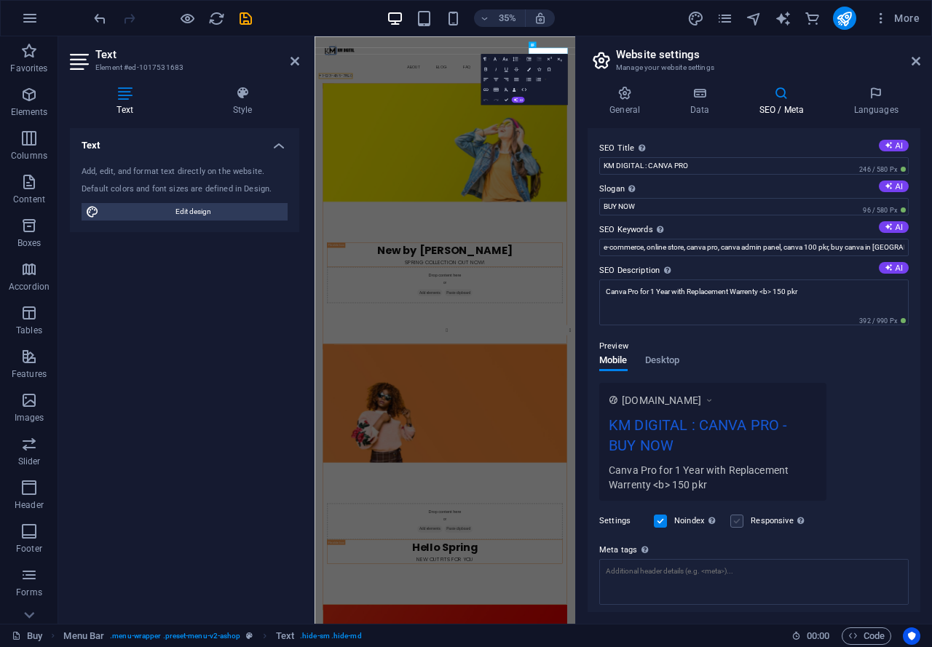
click at [0, 0] on input "Responsive Determine whether the website should be responsive based on screen r…" at bounding box center [0, 0] width 0 height 0
click at [663, 525] on label at bounding box center [660, 521] width 13 height 13
click at [0, 0] on input "Noindex Instruct search engines to exclude this website from search results." at bounding box center [0, 0] width 0 height 0
click at [776, 292] on textarea "Canva Pro for 1 Year with Replacement Warrenty <b> 150 pkr" at bounding box center [753, 303] width 309 height 46
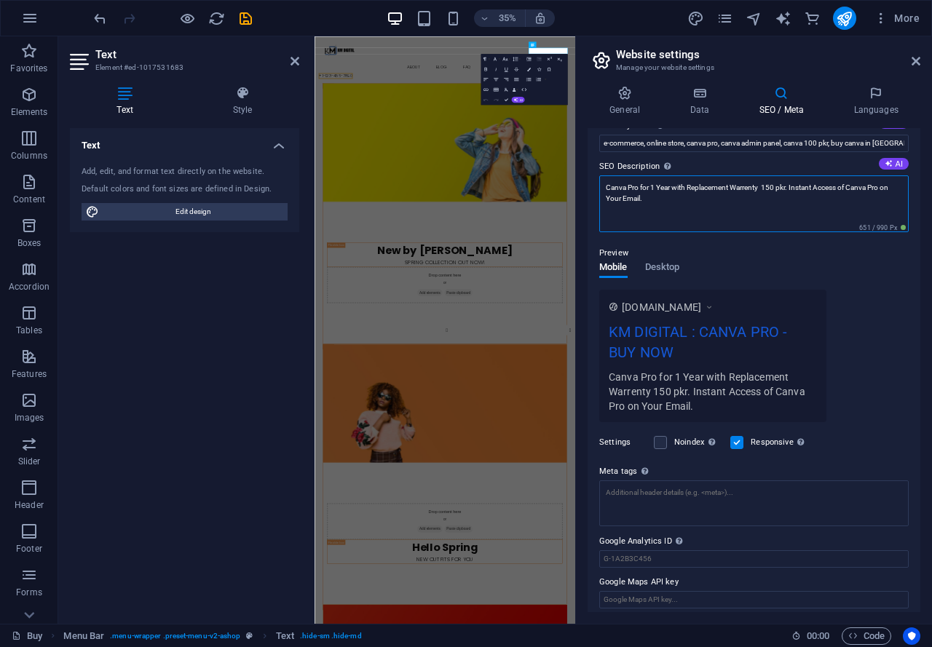
scroll to position [112, 0]
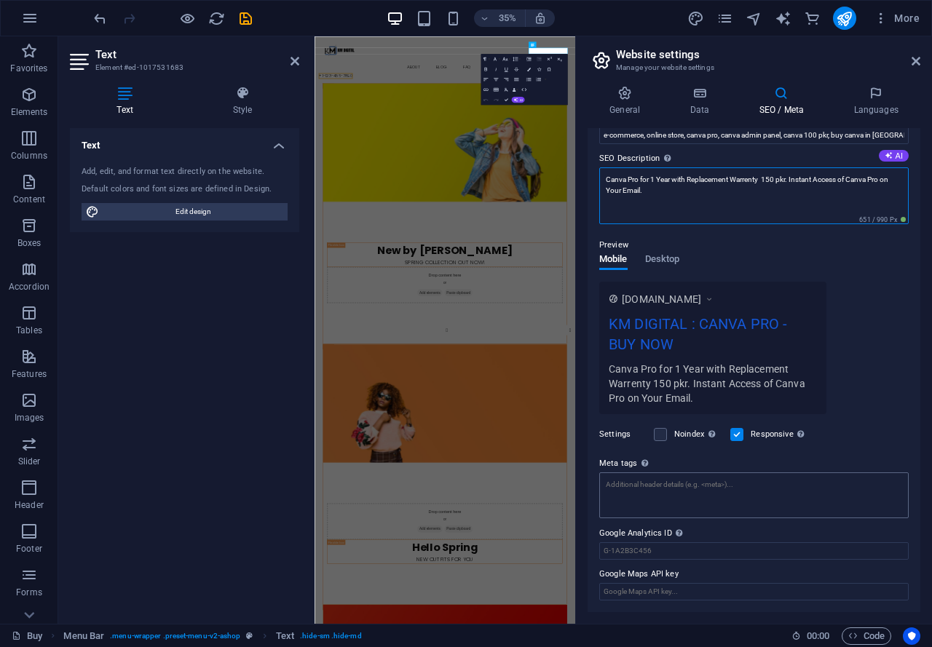
type textarea "Canva Pro for 1 Year with Replacement Warrenty 150 pkr. Instant Access of Canva…"
click at [711, 494] on textarea "Meta tags Enter HTML code here that will be placed inside the tags of your webs…" at bounding box center [753, 496] width 309 height 46
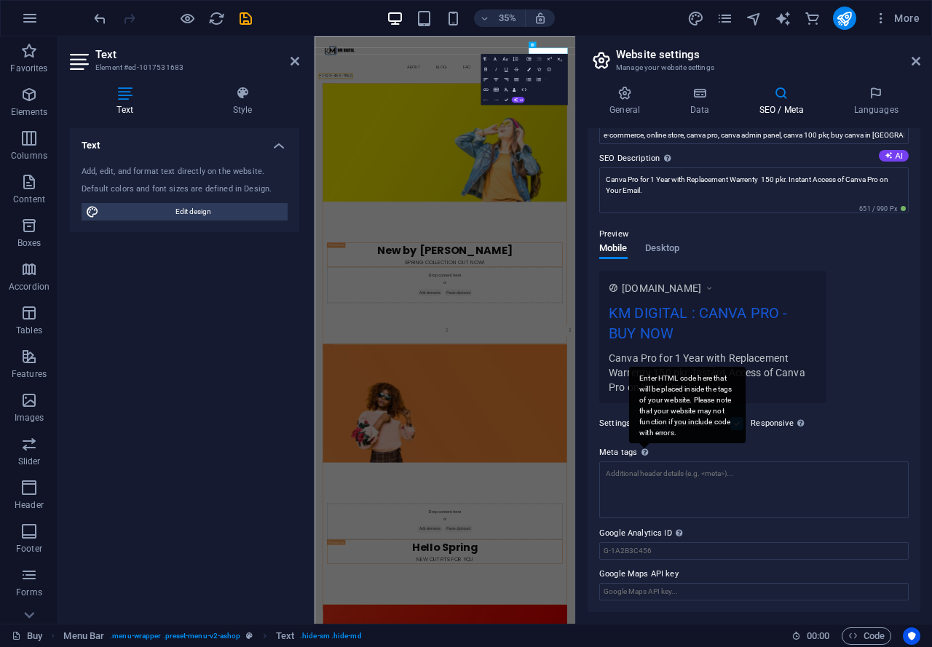
click at [642, 443] on div "Enter HTML code here that will be placed inside the tags of your website. Pleas…" at bounding box center [687, 405] width 117 height 76
click at [642, 462] on textarea "Meta tags Enter HTML code here that will be placed inside the tags of your webs…" at bounding box center [753, 490] width 309 height 57
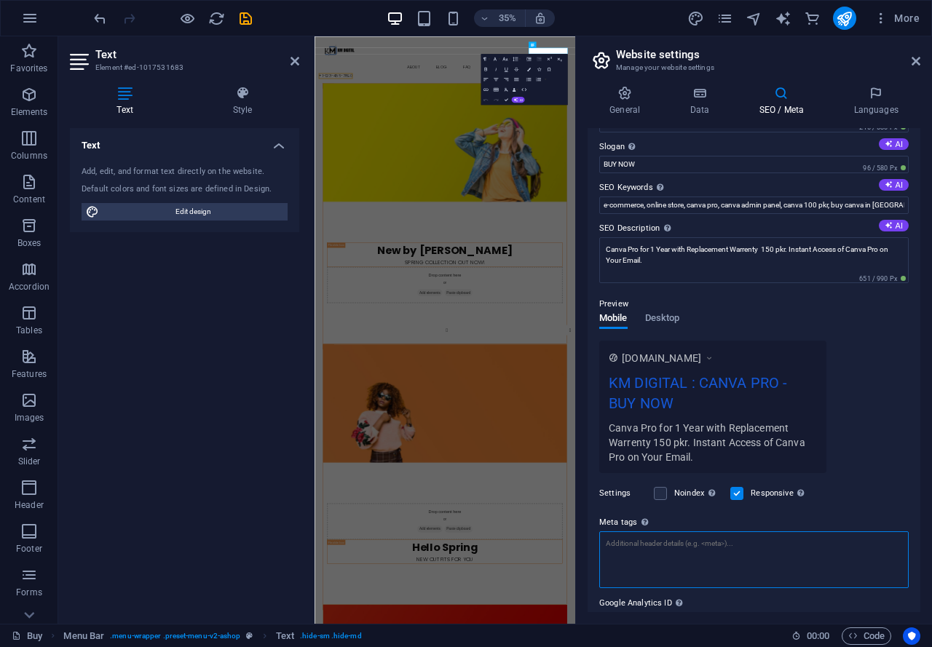
scroll to position [0, 0]
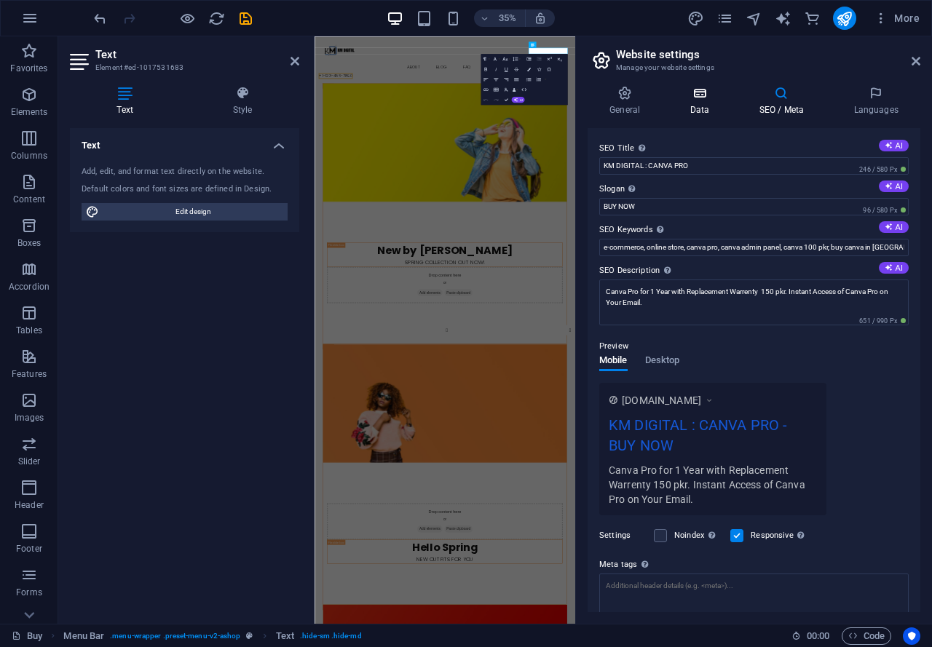
click at [689, 98] on icon at bounding box center [699, 93] width 63 height 15
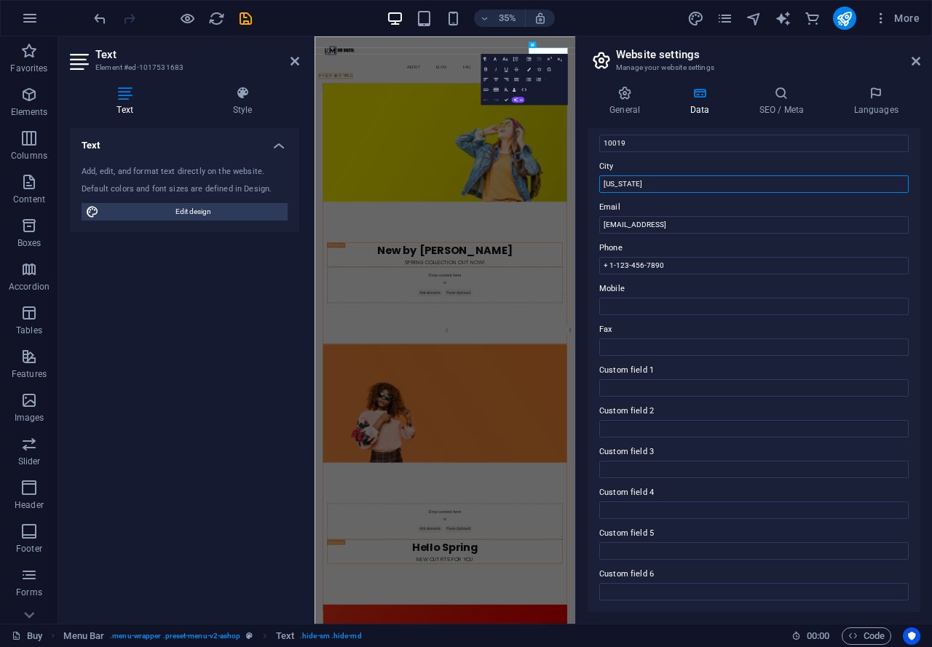
drag, startPoint x: 963, startPoint y: 222, endPoint x: 901, endPoint y: 471, distance: 256.8
drag, startPoint x: 641, startPoint y: 187, endPoint x: 577, endPoint y: 185, distance: 64.1
click at [577, 185] on aside "Website settings Manage your website settings General Data SEO / Meta Languages…" at bounding box center [753, 330] width 357 height 588
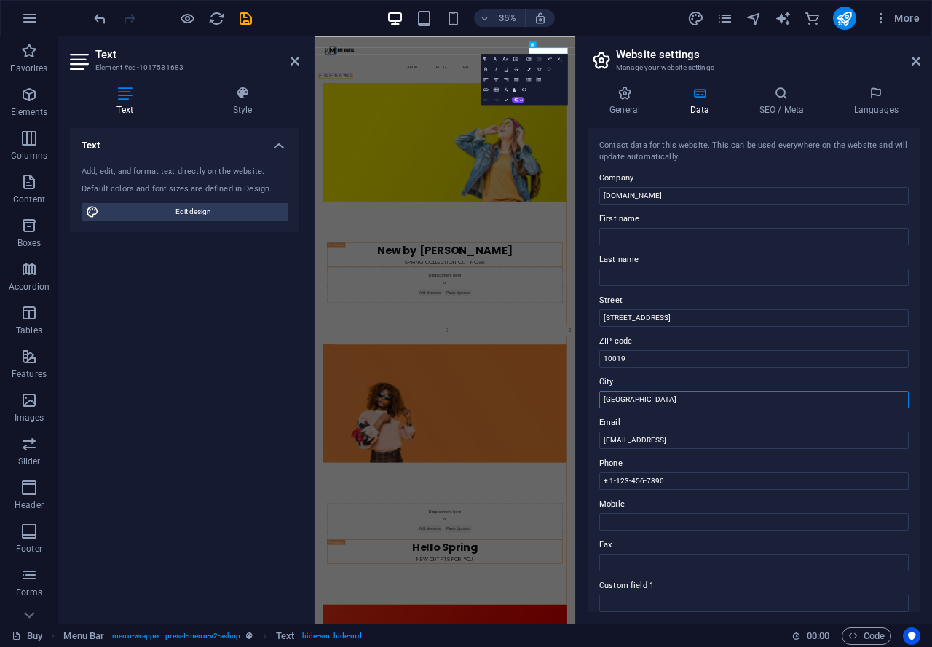
type input "[GEOGRAPHIC_DATA]"
click at [640, 85] on div "General Data SEO / Meta Languages Website name [DOMAIN_NAME] Logo Drag files he…" at bounding box center [754, 349] width 356 height 550
click at [635, 95] on icon at bounding box center [625, 93] width 74 height 15
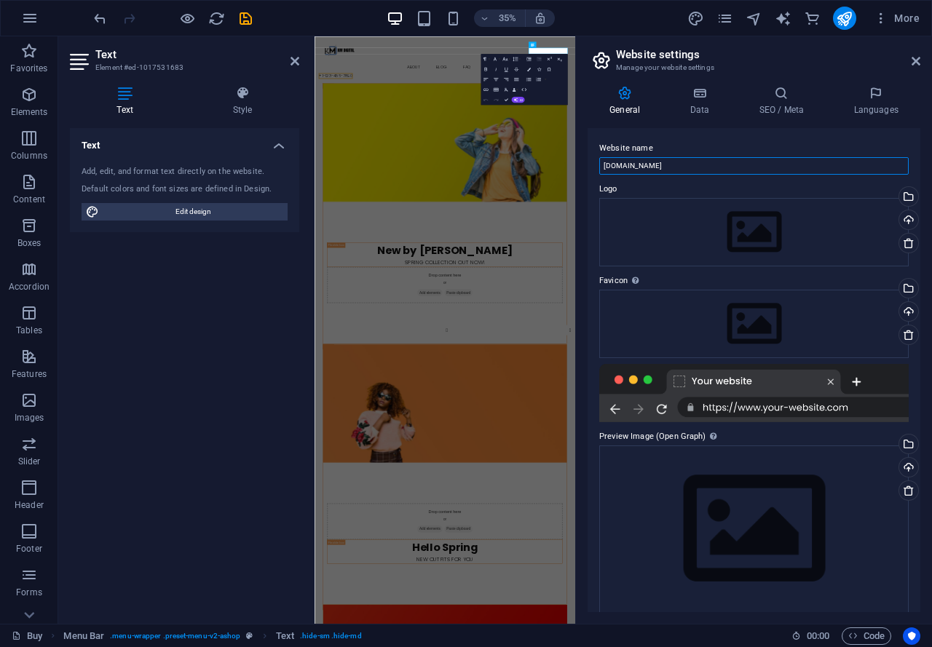
drag, startPoint x: 664, startPoint y: 168, endPoint x: 642, endPoint y: 173, distance: 22.4
click at [647, 173] on input "[DOMAIN_NAME]" at bounding box center [753, 165] width 309 height 17
type input "kmdigital"
click at [906, 214] on div "Upload" at bounding box center [907, 221] width 22 height 22
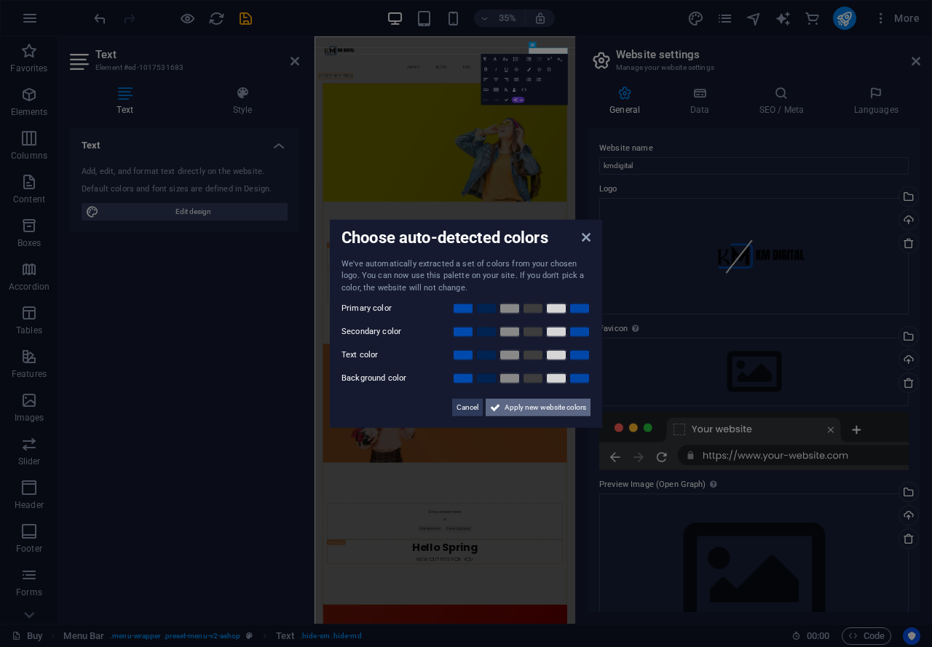
click at [569, 411] on span "Apply new website colors" at bounding box center [546, 407] width 82 height 17
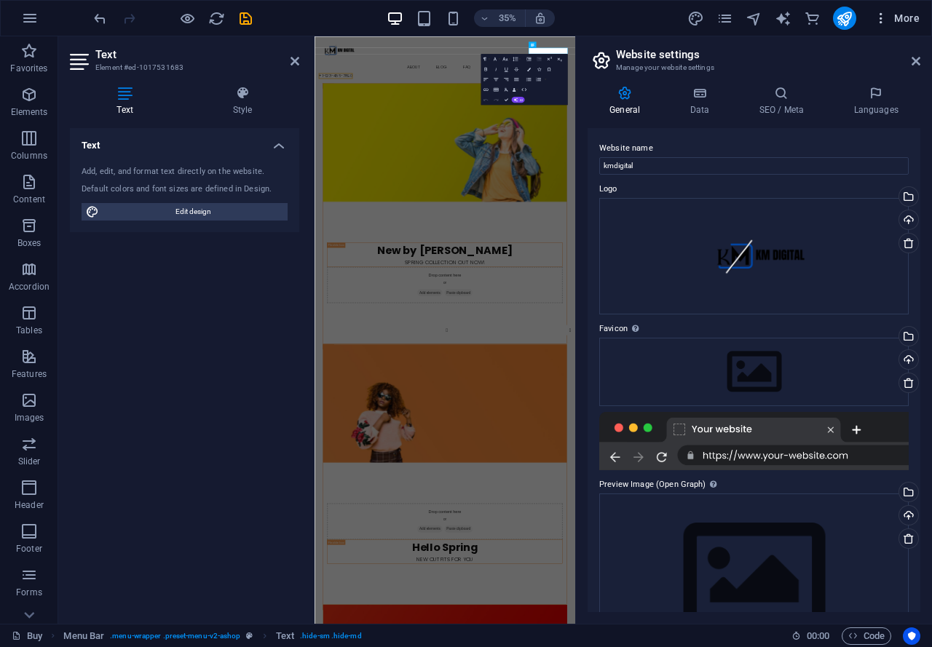
click at [879, 20] on icon "button" at bounding box center [881, 18] width 15 height 15
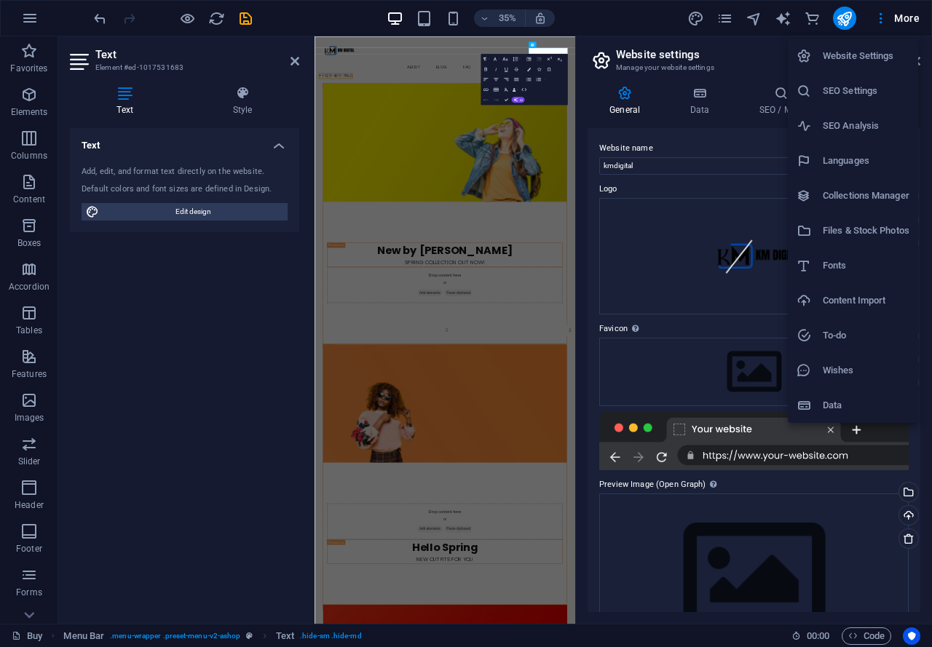
click at [846, 355] on li "Wishes" at bounding box center [853, 370] width 130 height 35
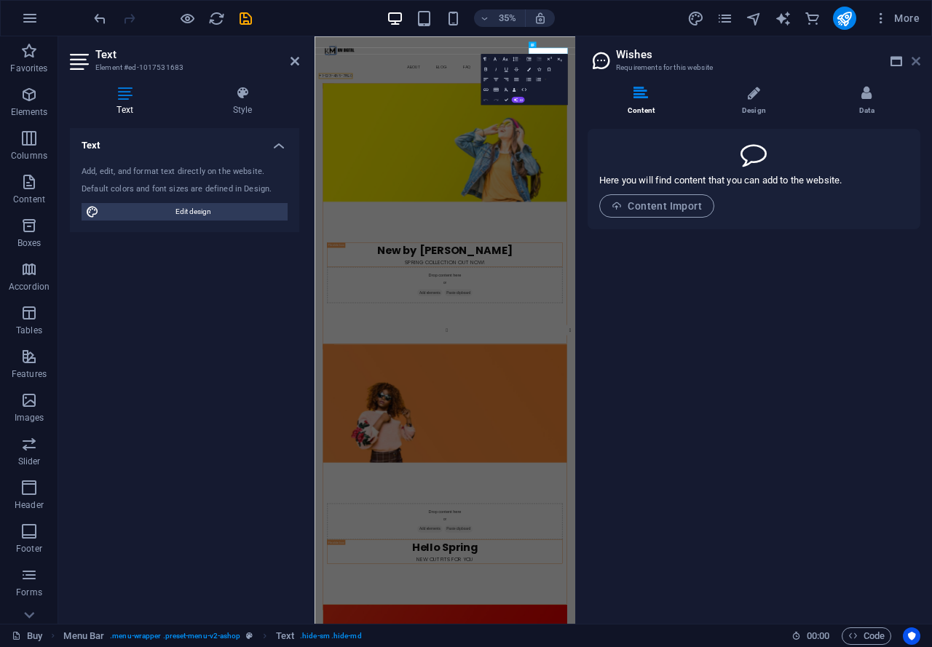
click at [919, 65] on icon at bounding box center [916, 61] width 9 height 12
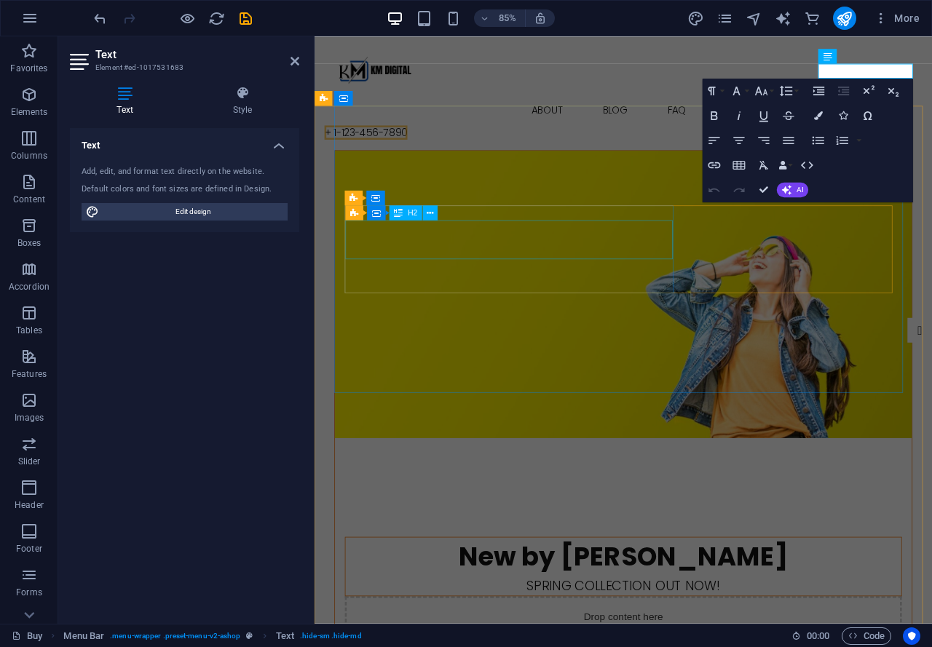
click at [726, 626] on div "New by [PERSON_NAME]" at bounding box center [678, 648] width 654 height 45
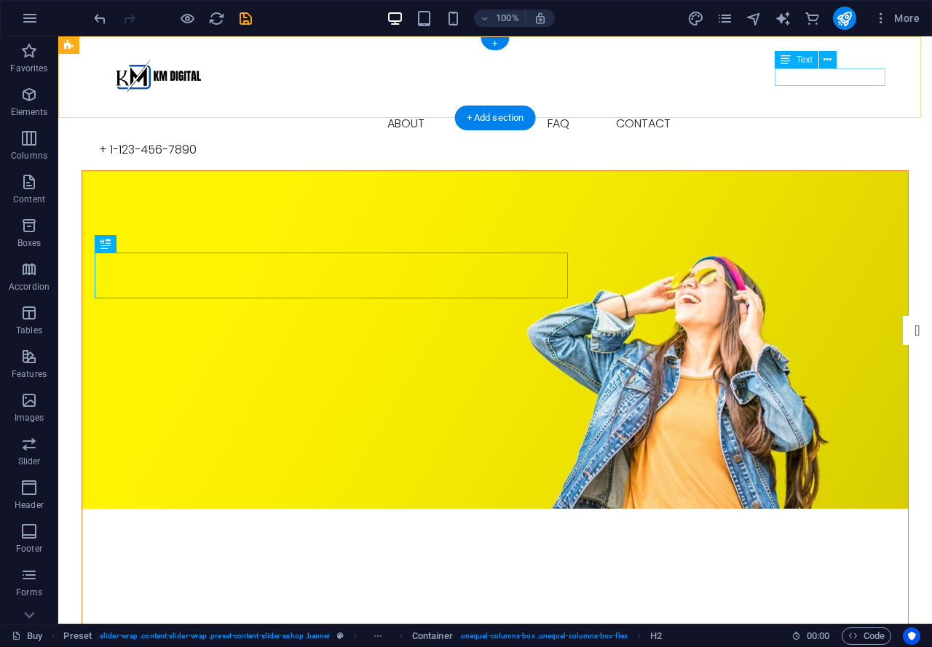
click at [881, 141] on div "+ 1-123-456-7890" at bounding box center [495, 149] width 792 height 17
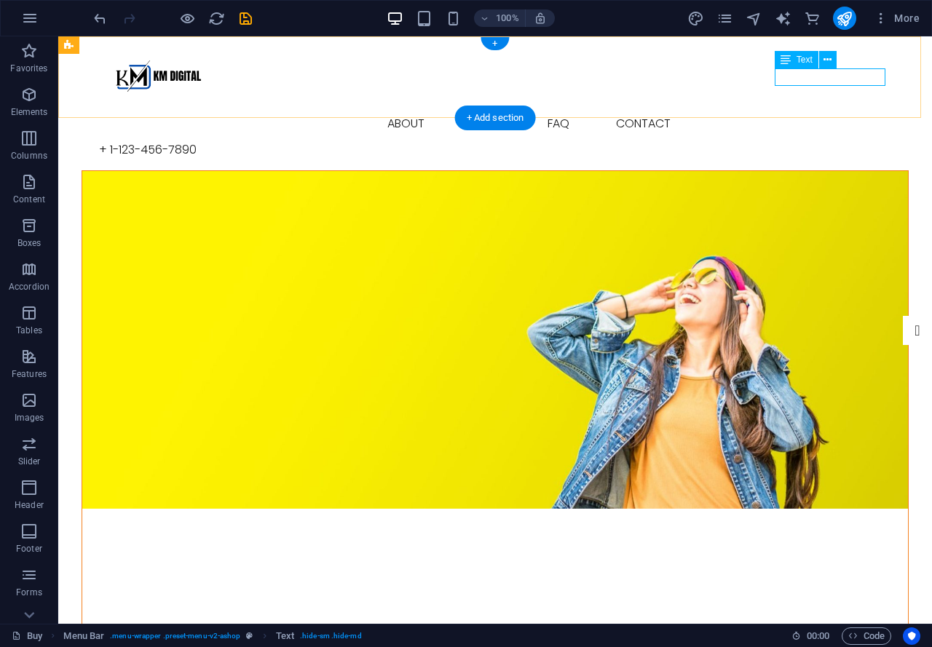
click at [826, 141] on div "+ 1-123-456-7890" at bounding box center [495, 149] width 792 height 17
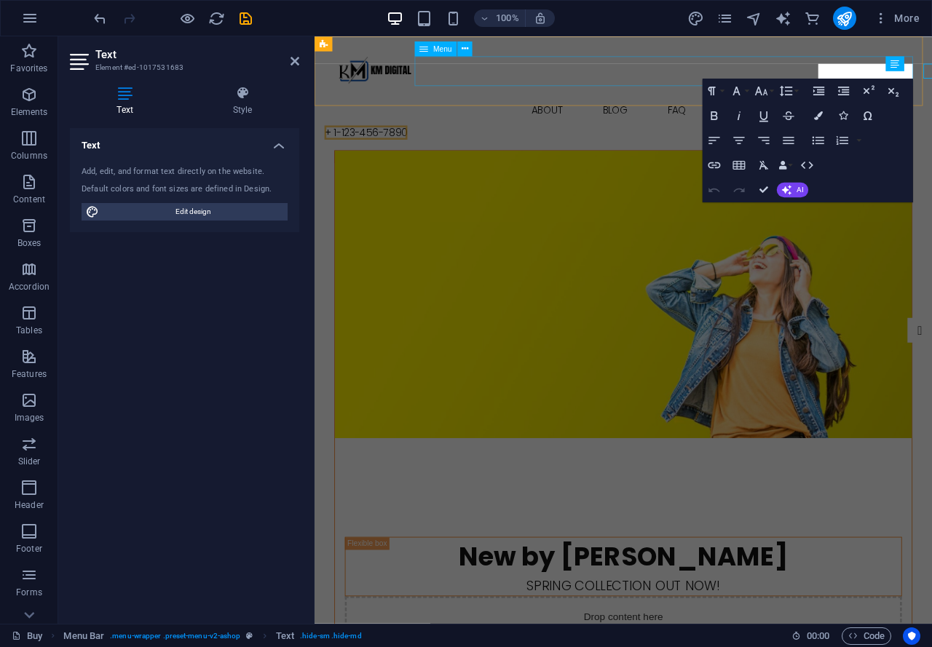
click at [326, 141] on icon at bounding box center [326, 149] width 0 height 17
drag, startPoint x: 867, startPoint y: 79, endPoint x: 649, endPoint y: 49, distance: 220.5
click at [867, 79] on button "Superscript" at bounding box center [868, 91] width 23 height 25
click at [401, 140] on sup "+ 1-123-456-7890" at bounding box center [363, 146] width 75 height 12
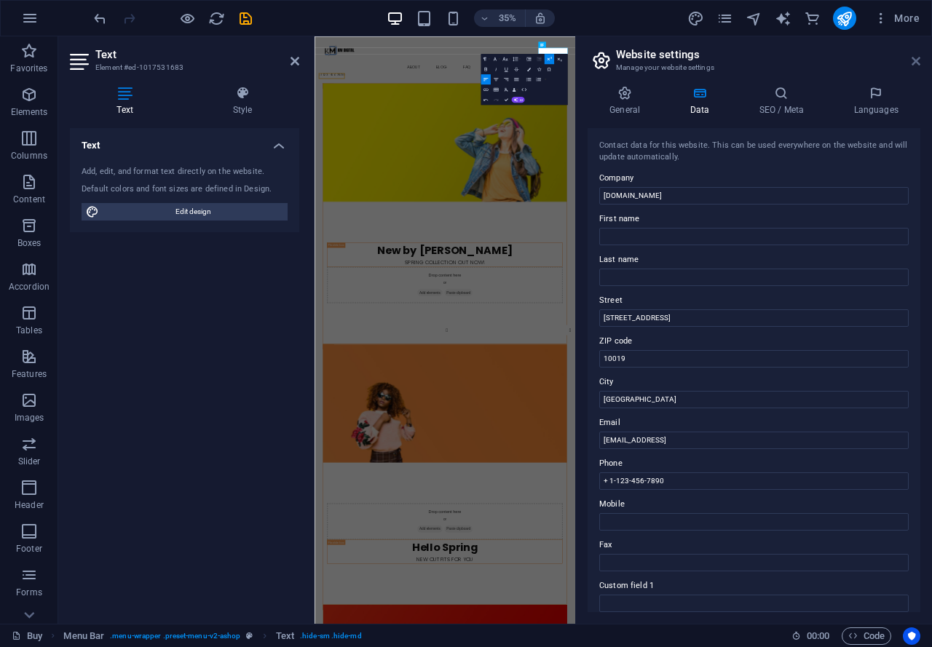
click at [915, 62] on icon at bounding box center [916, 61] width 9 height 12
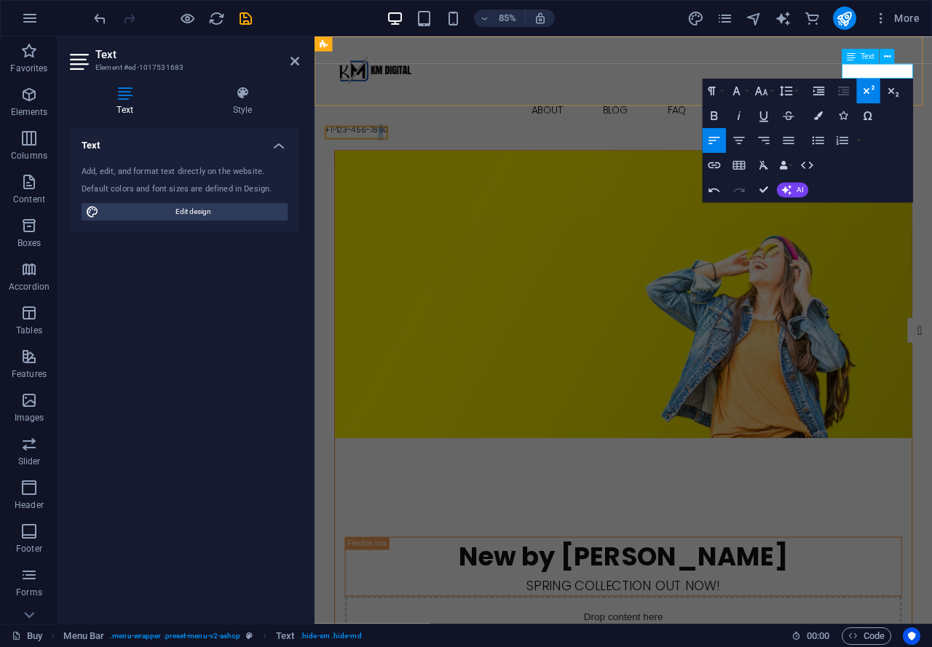
click at [401, 140] on sup "+ 1-123-456-7890" at bounding box center [363, 146] width 75 height 12
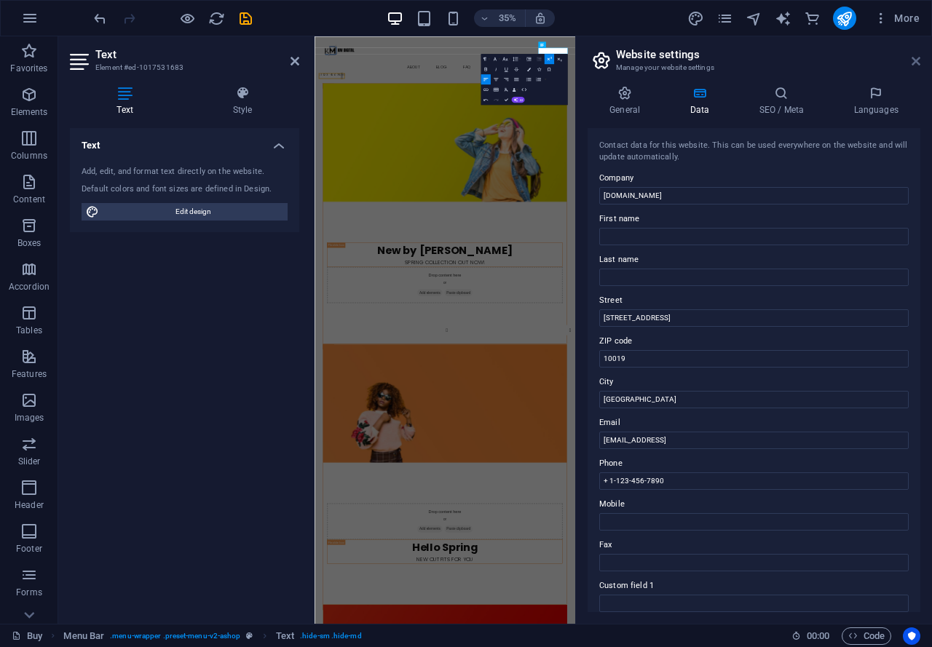
click at [916, 63] on icon at bounding box center [916, 61] width 9 height 12
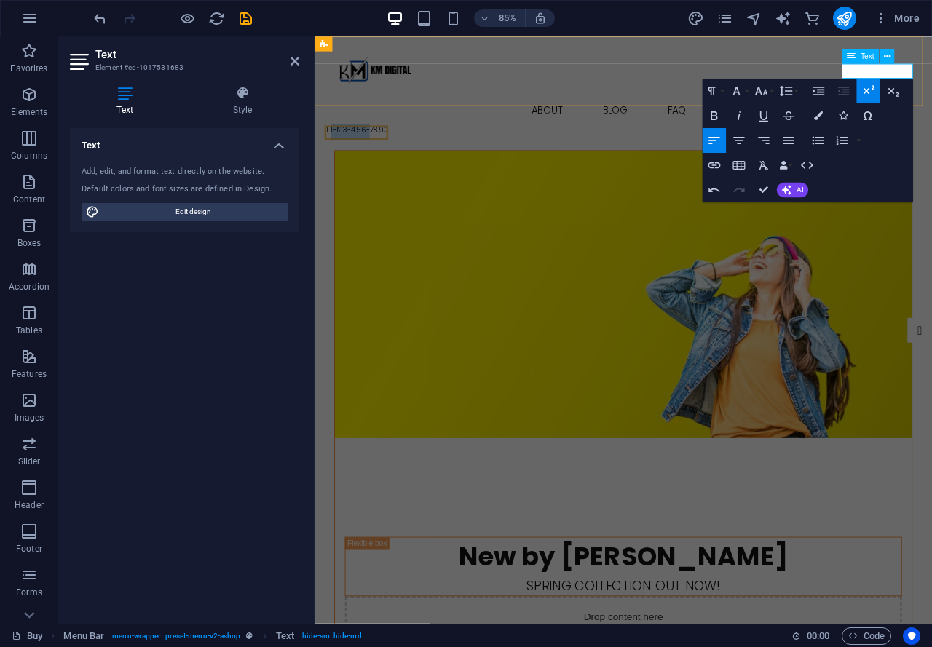
drag, startPoint x: 953, startPoint y: 79, endPoint x: 995, endPoint y: 74, distance: 42.6
click at [401, 141] on span "+ 1-123-456-7890" at bounding box center [363, 149] width 75 height 17
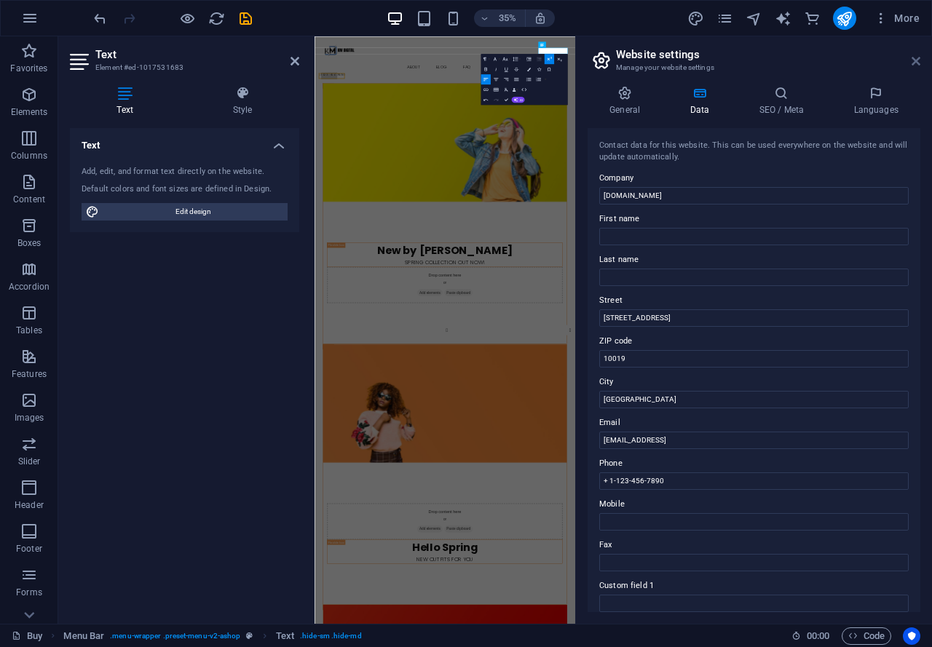
click at [916, 60] on icon at bounding box center [916, 61] width 9 height 12
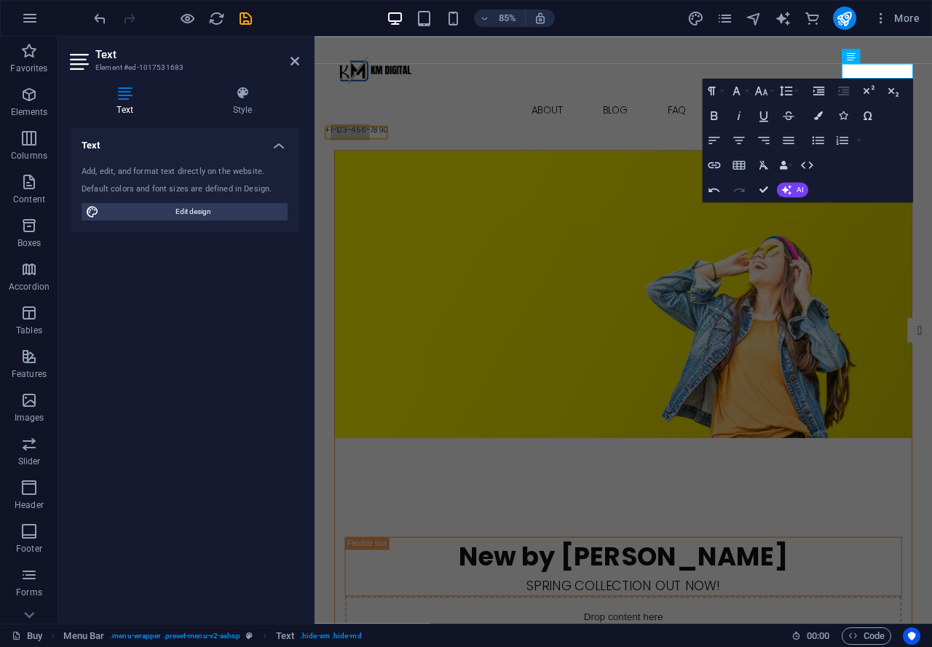
click at [202, 342] on div "Text Add, edit, and format text directly on the website. Default colors and fon…" at bounding box center [184, 370] width 229 height 484
click at [430, 178] on figure at bounding box center [678, 340] width 679 height 338
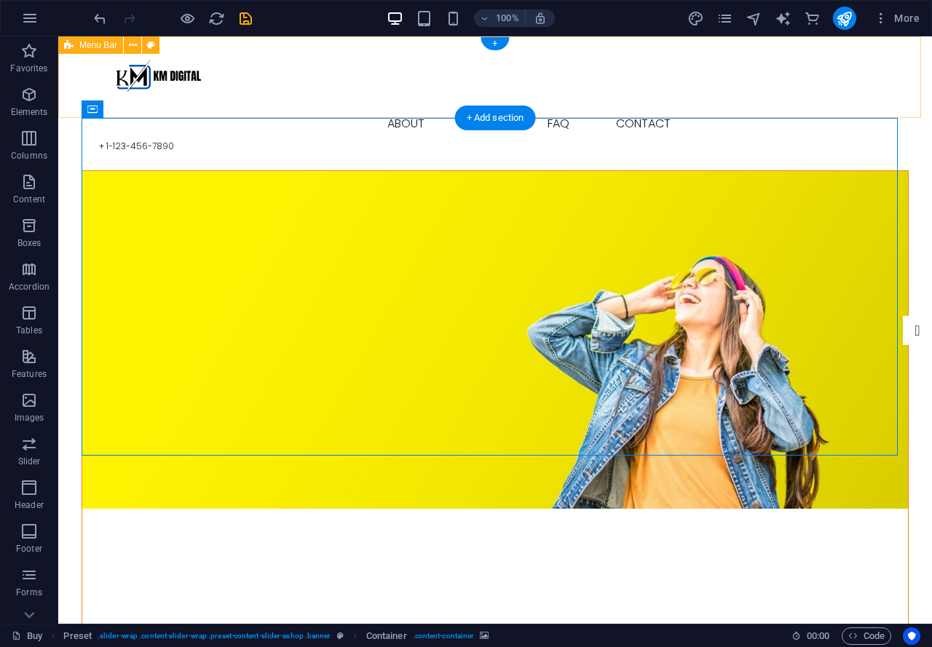
click at [451, 98] on div "Buy About Blog FAQ Contact + [PHONE_NUMBER] Menu" at bounding box center [495, 103] width 874 height 134
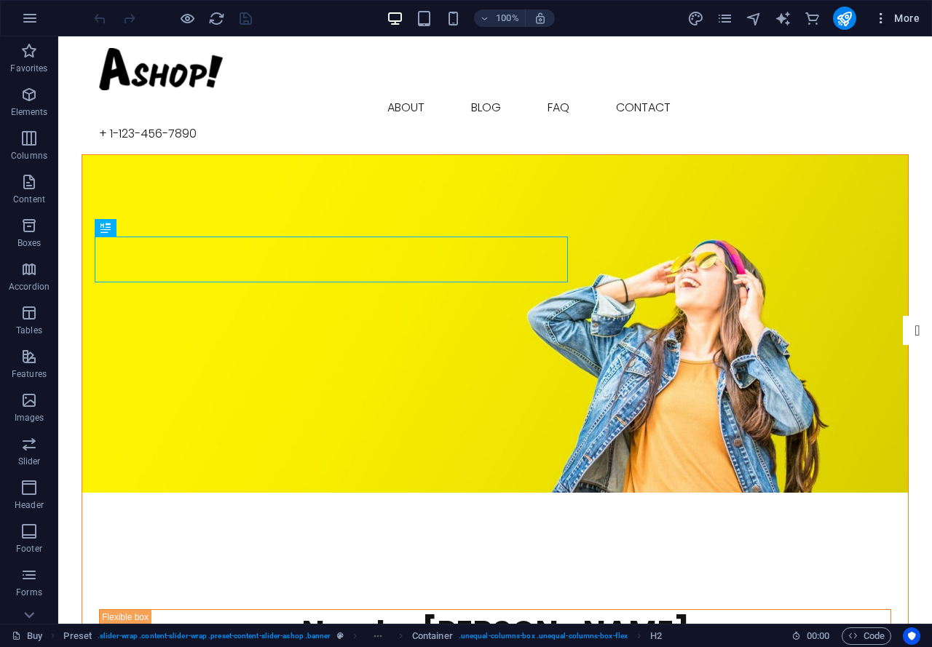
click at [889, 17] on span "More" at bounding box center [897, 18] width 46 height 15
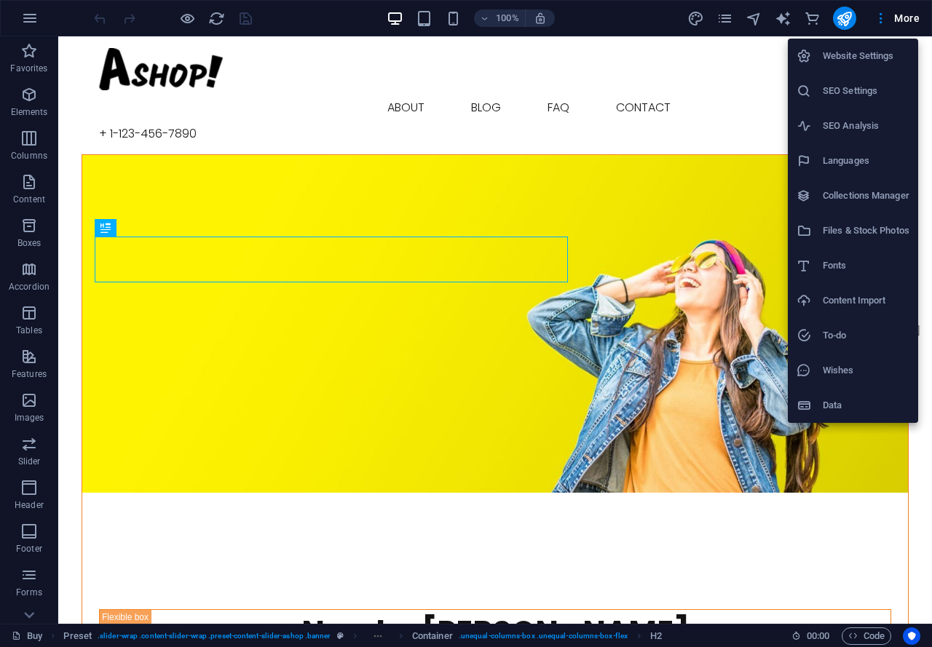
click at [832, 413] on h6 "Data" at bounding box center [866, 405] width 87 height 17
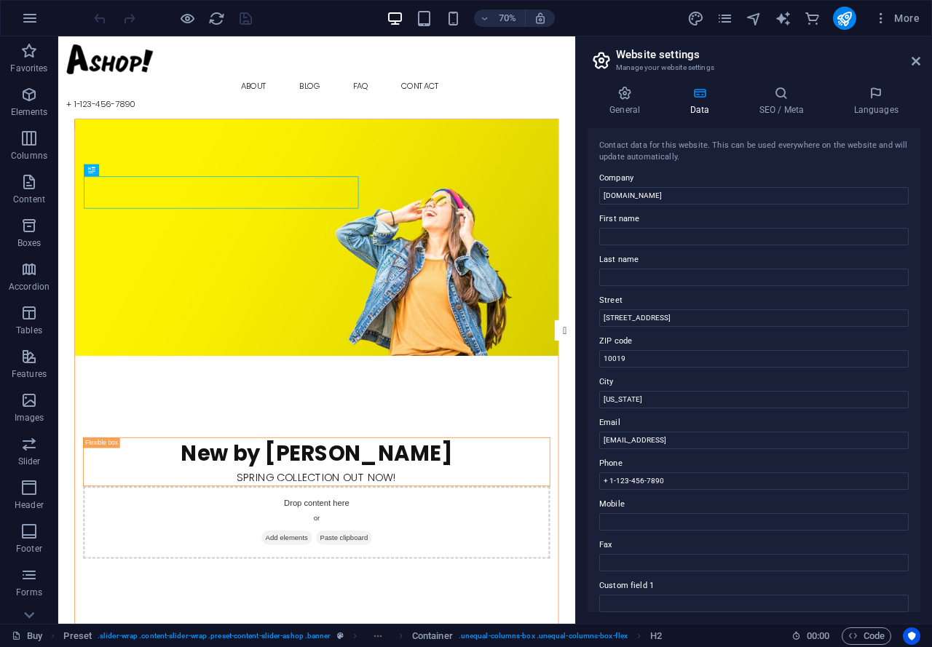
scroll to position [216, 0]
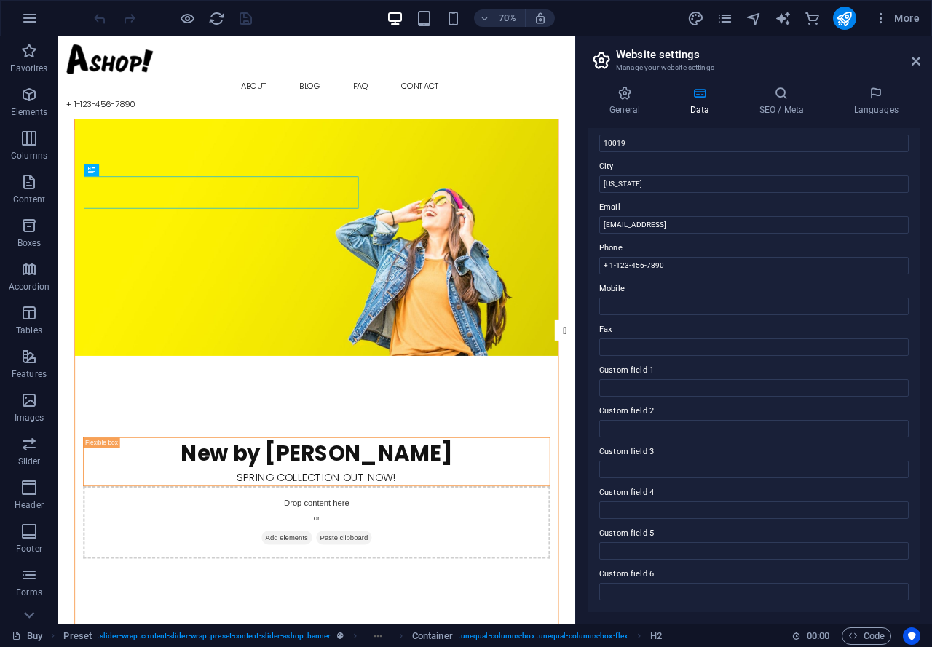
click at [921, 57] on aside "Website settings Manage your website settings General Data SEO / Meta Languages…" at bounding box center [753, 330] width 357 height 588
click at [914, 65] on icon at bounding box center [916, 61] width 9 height 12
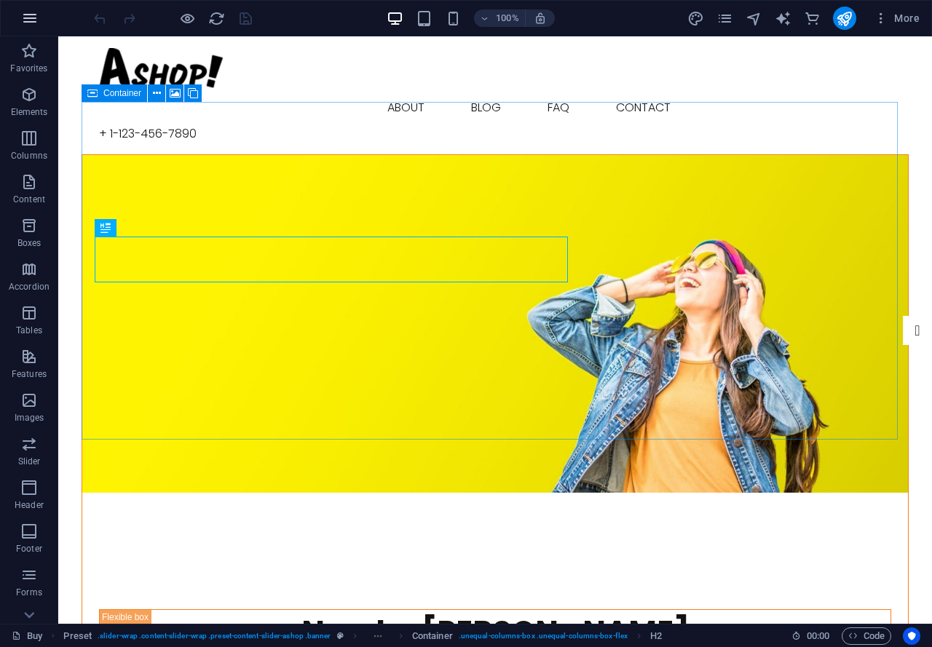
click at [28, 24] on icon "button" at bounding box center [29, 17] width 17 height 17
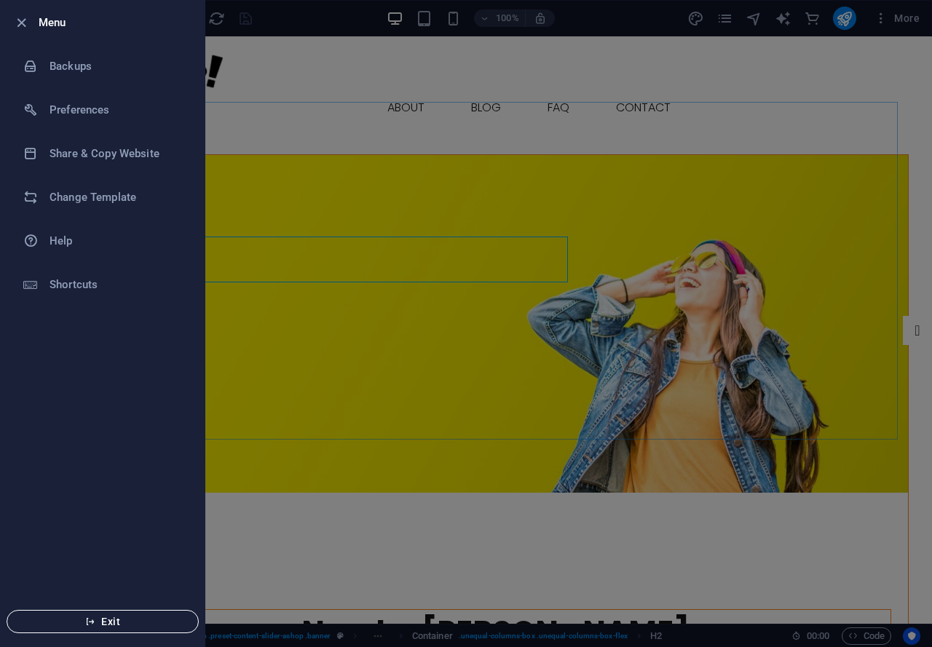
click at [108, 620] on span "Exit" at bounding box center [102, 622] width 167 height 12
